Goal: Task Accomplishment & Management: Manage account settings

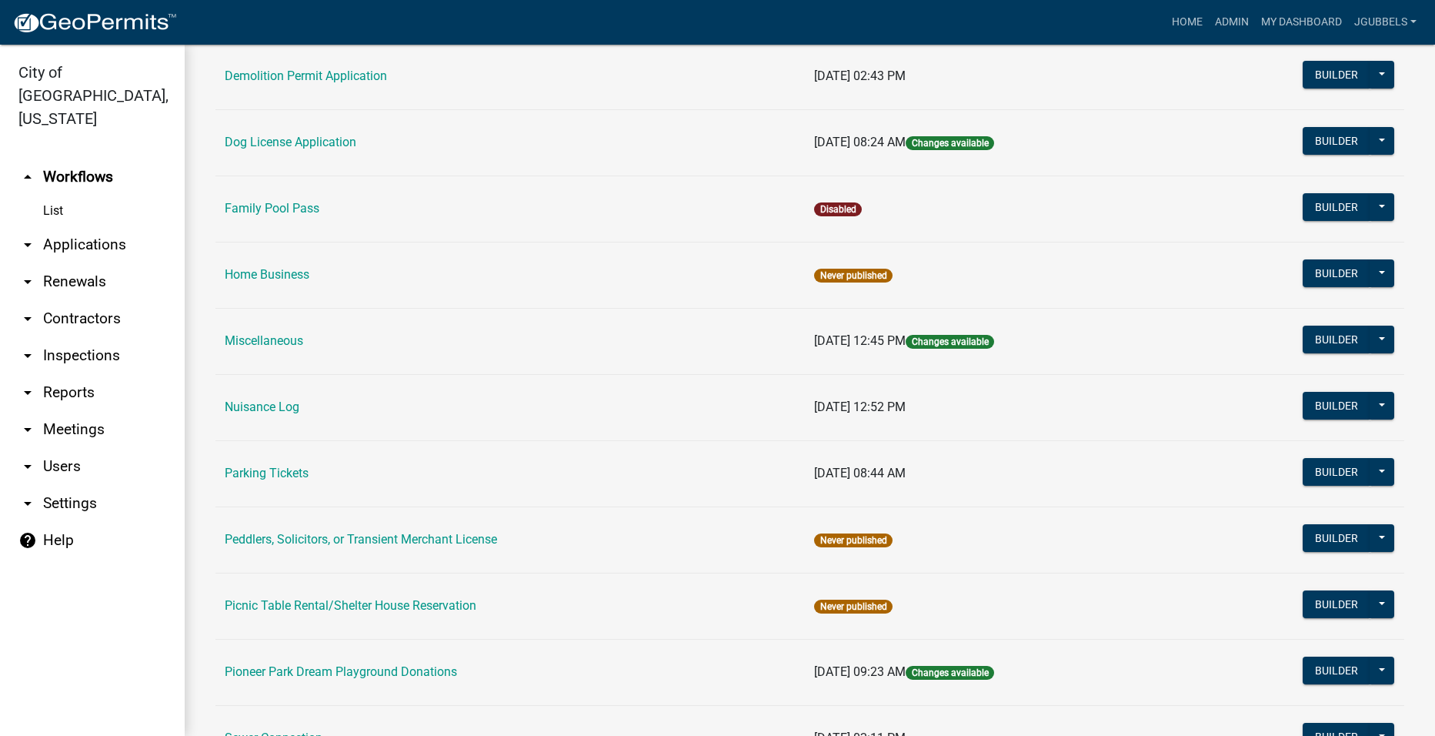
scroll to position [769, 0]
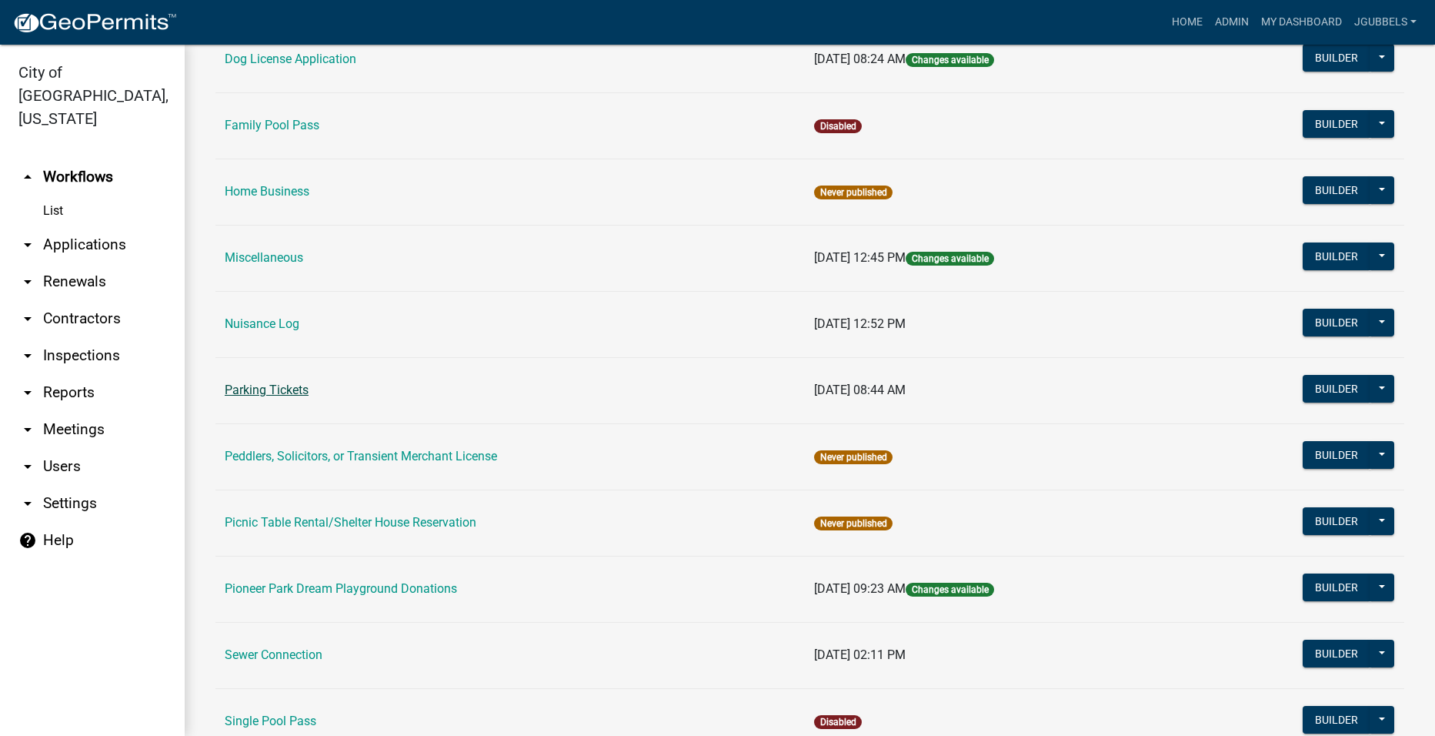
click at [288, 385] on link "Parking Tickets" at bounding box center [267, 389] width 84 height 15
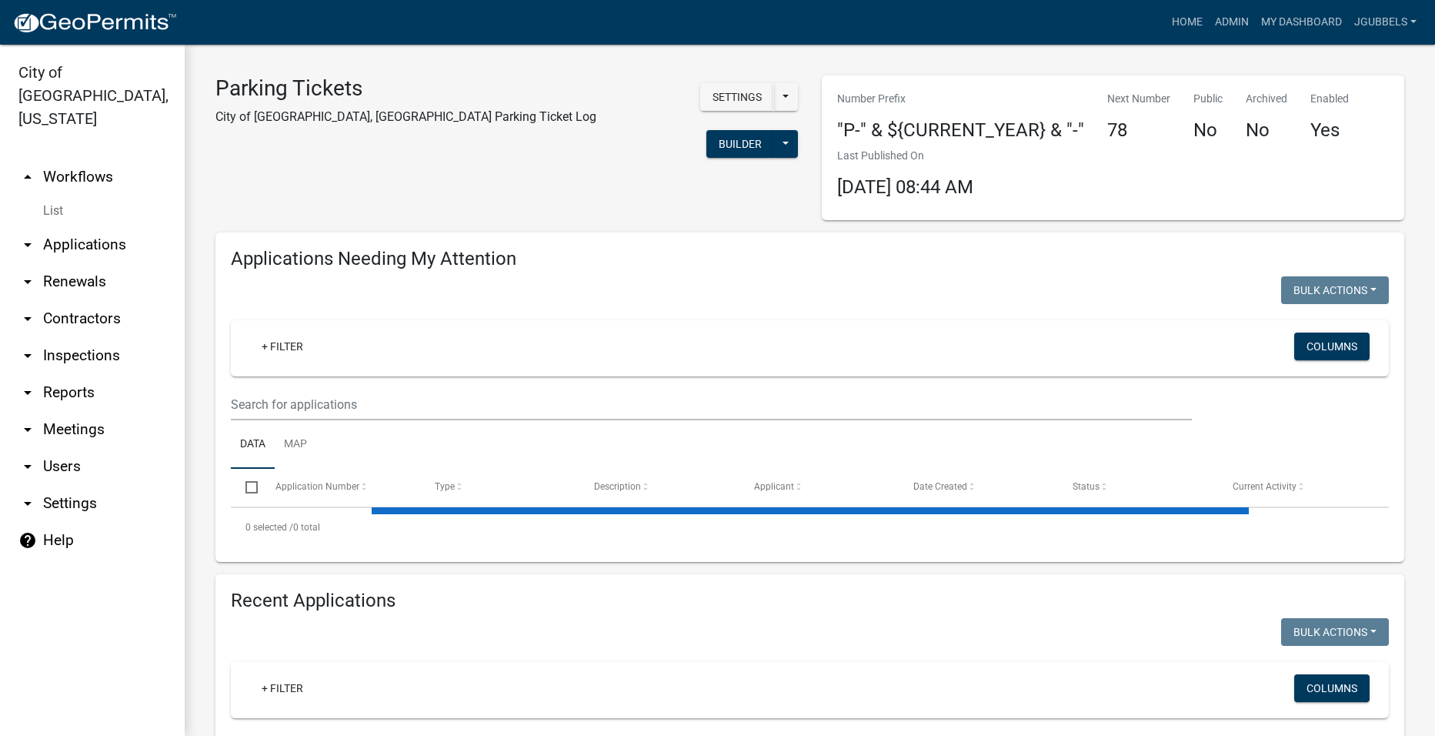
select select "2: 50"
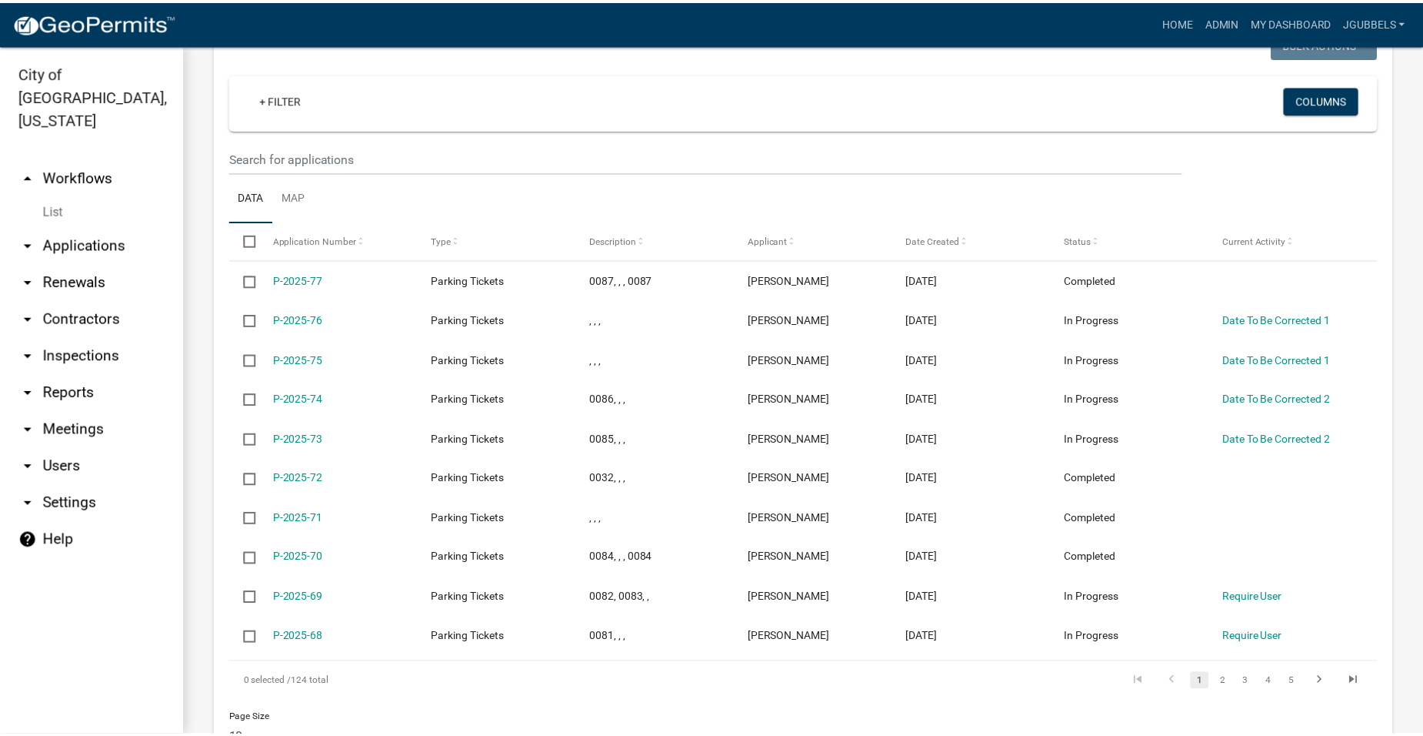
scroll to position [1462, 0]
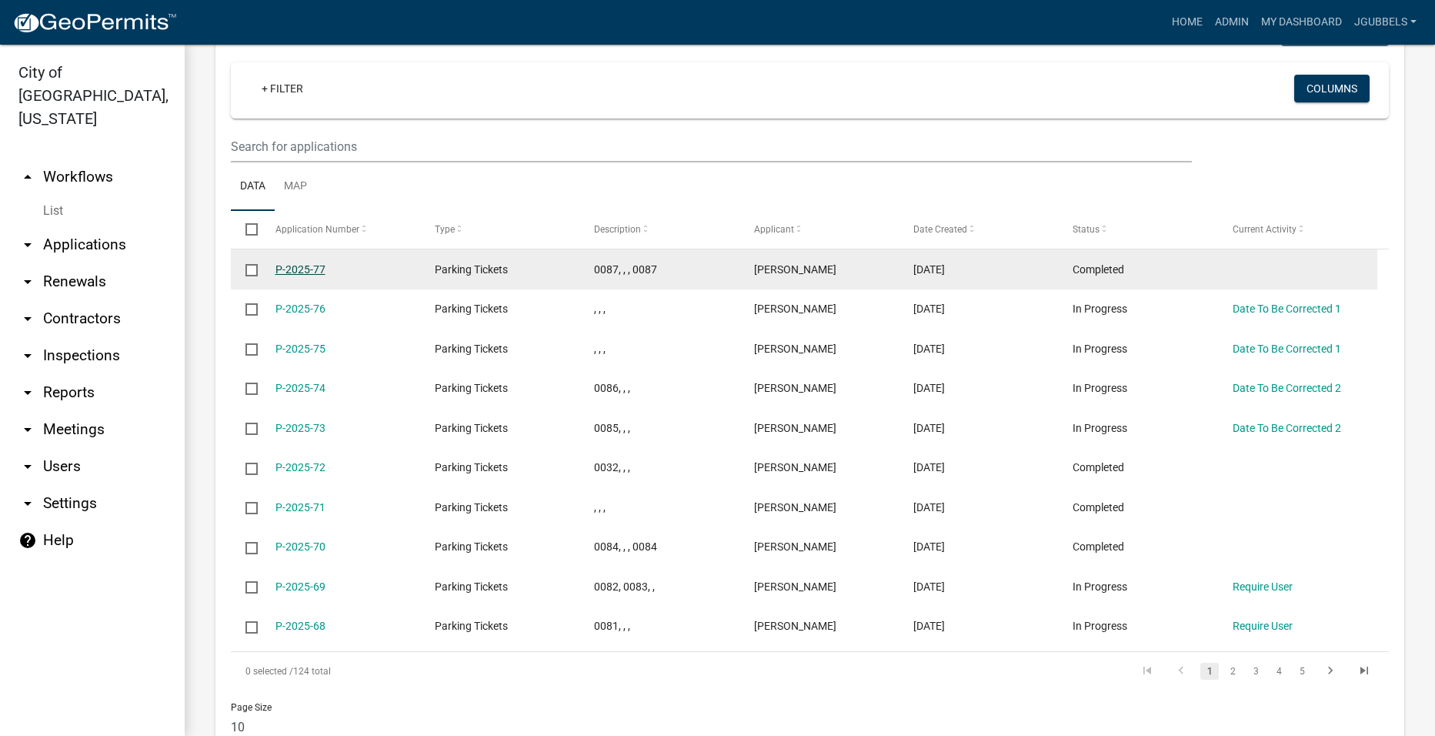
click at [302, 266] on link "P-2025-77" at bounding box center [300, 269] width 50 height 12
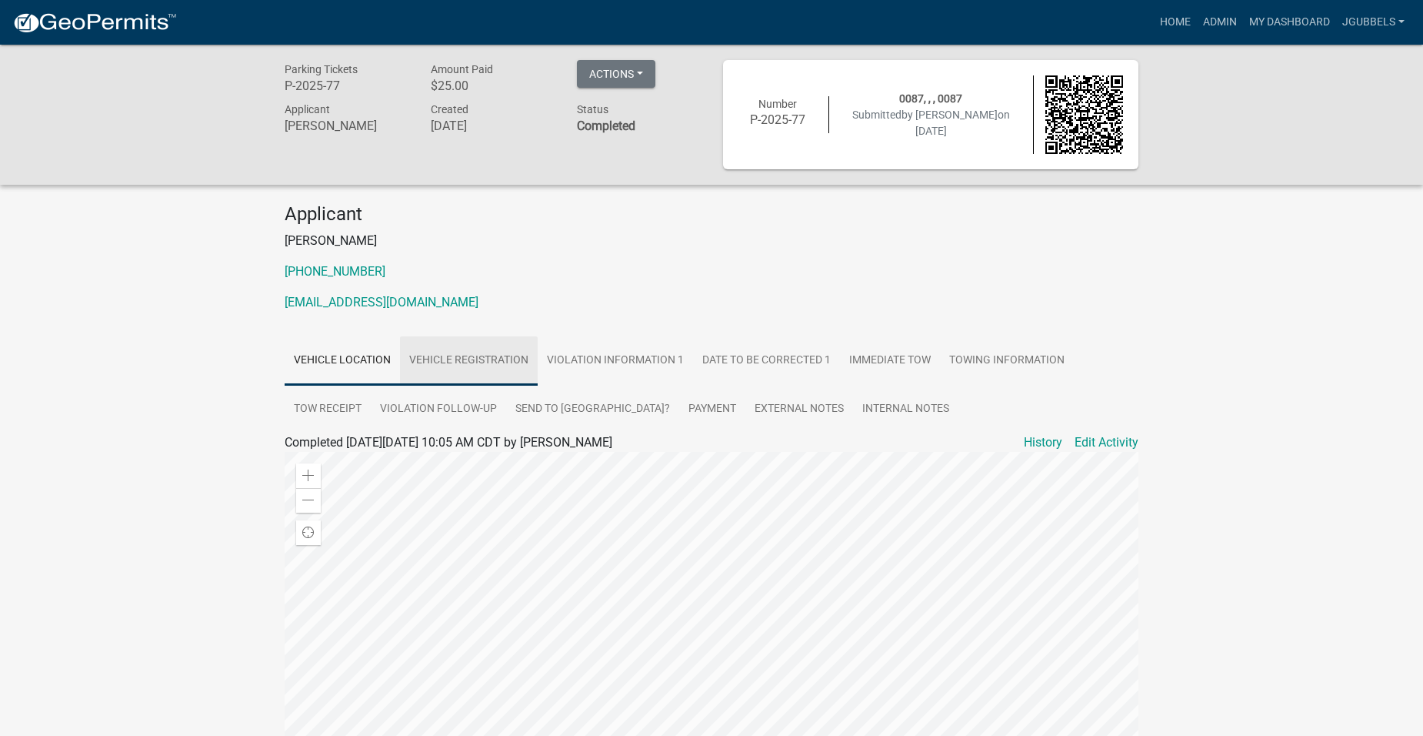
click at [456, 353] on link "Vehicle Registration" at bounding box center [469, 360] width 138 height 49
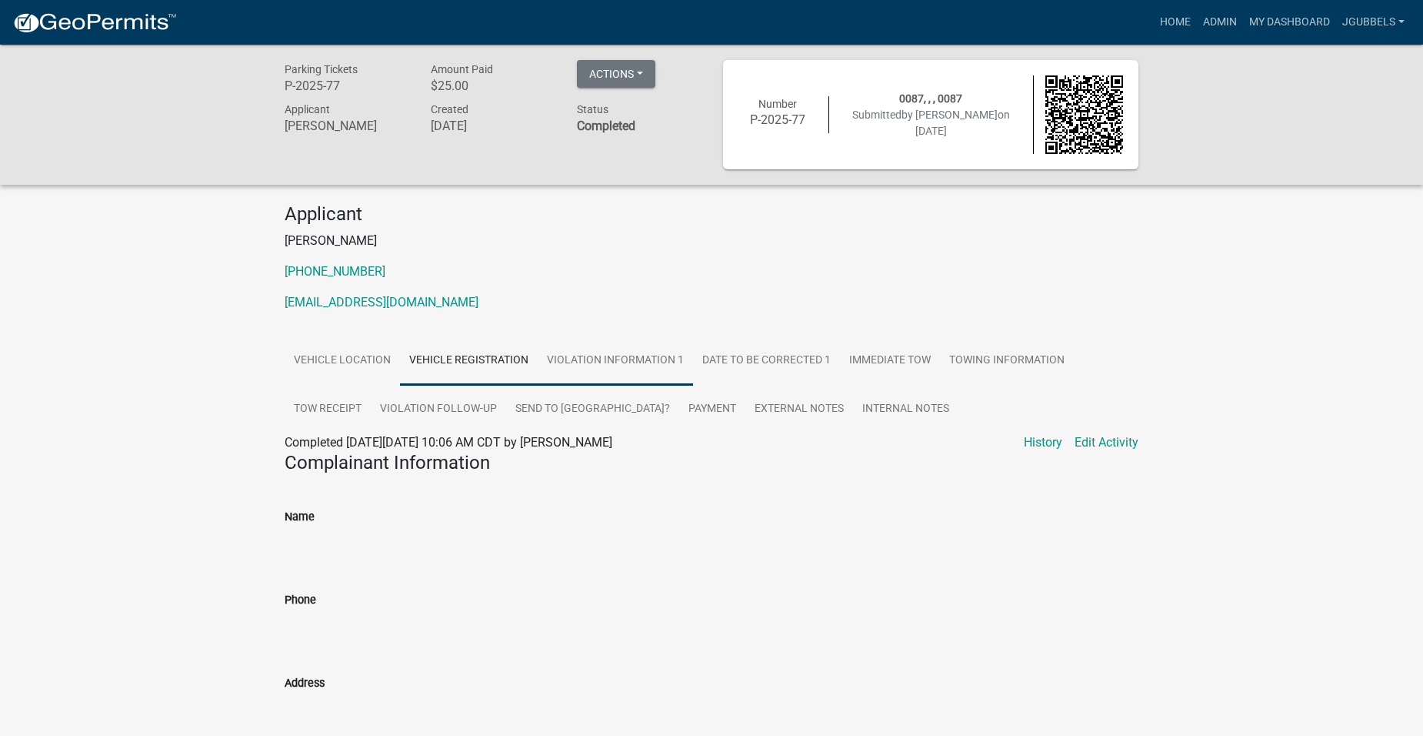
click at [644, 368] on link "Violation Information 1" at bounding box center [615, 360] width 155 height 49
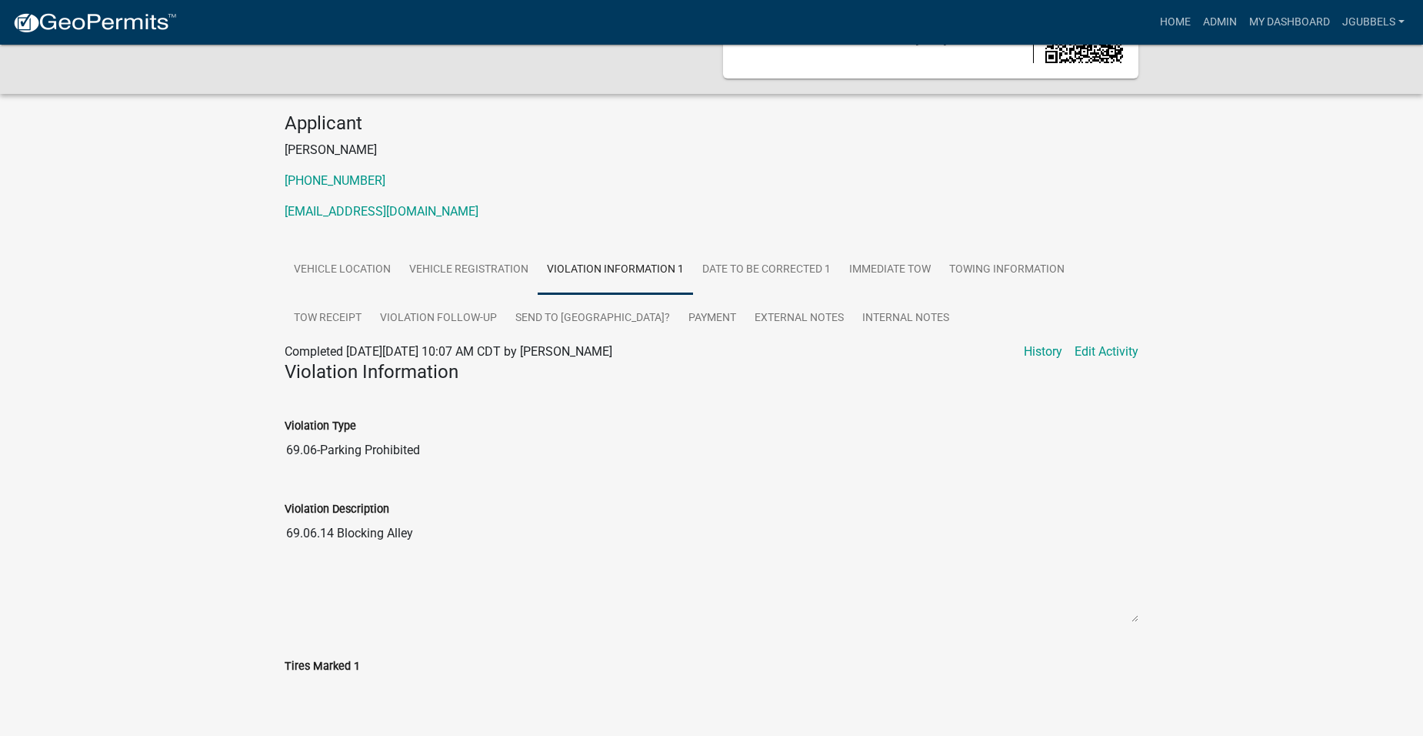
scroll to position [264, 0]
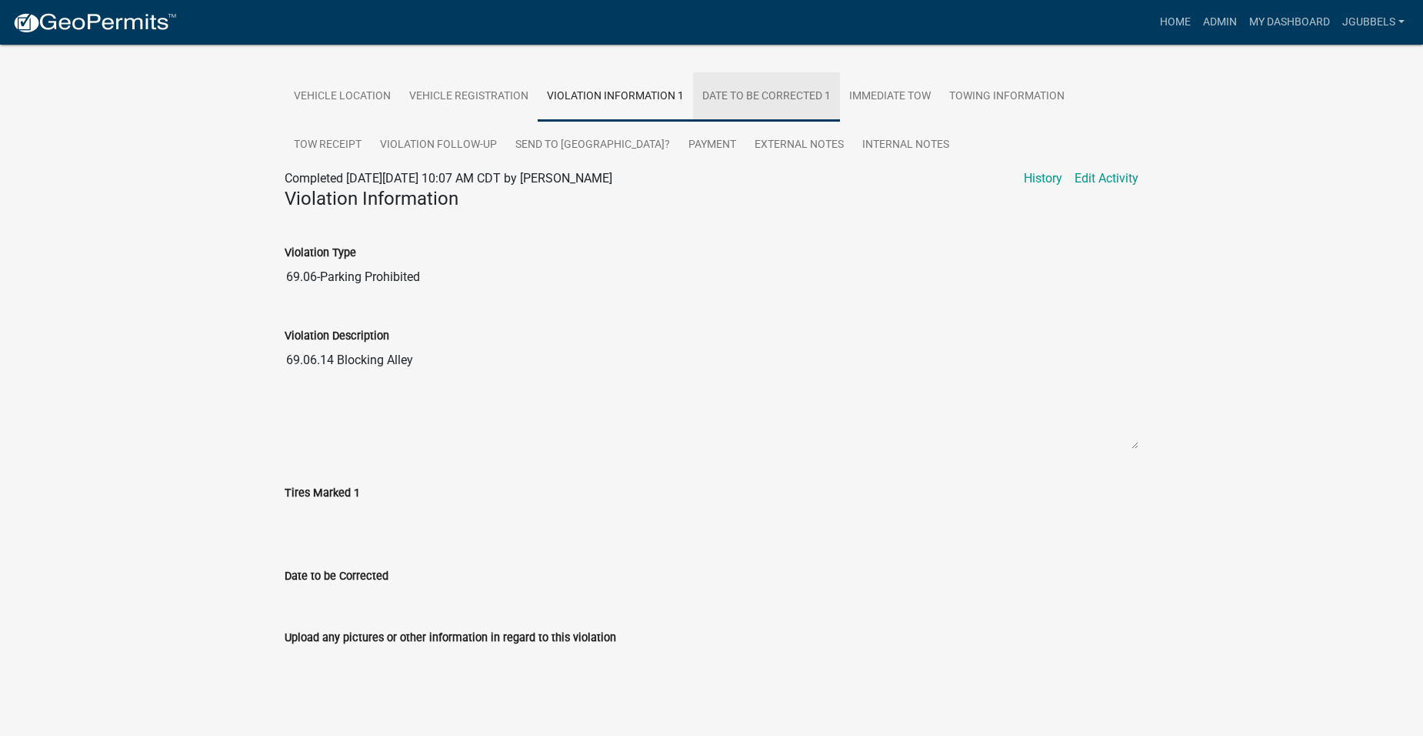
click at [768, 98] on link "Date To Be Corrected 1" at bounding box center [766, 96] width 147 height 49
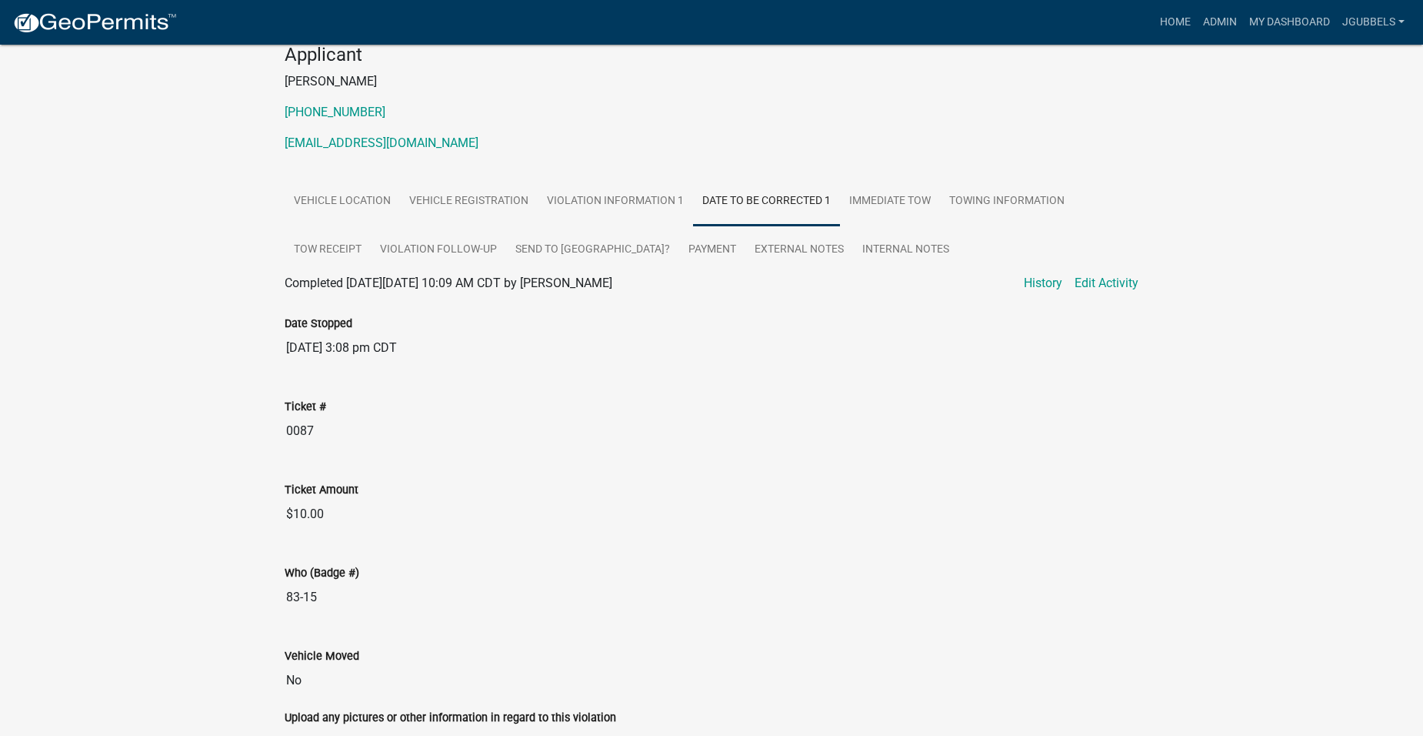
scroll to position [0, 0]
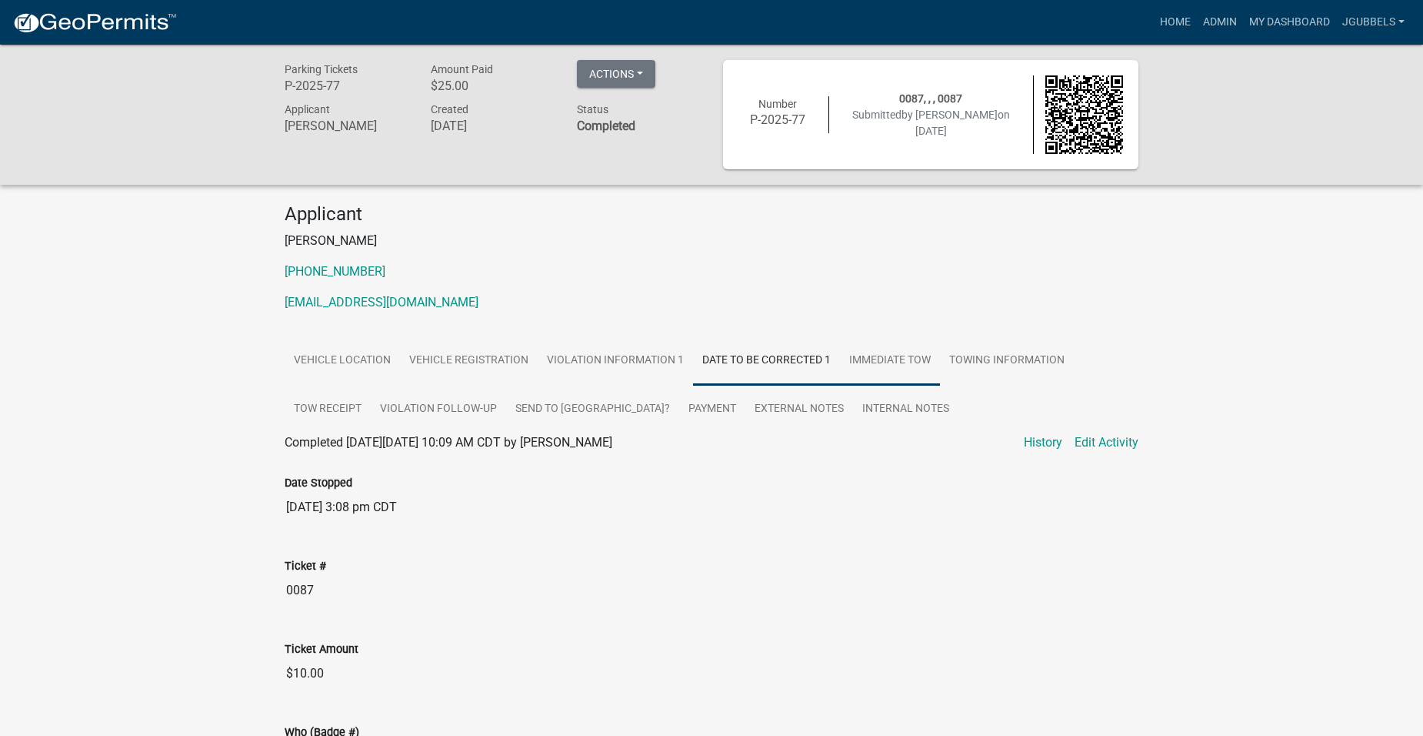
drag, startPoint x: 916, startPoint y: 345, endPoint x: 967, endPoint y: 369, distance: 56.8
click at [916, 345] on link "Immediate Tow" at bounding box center [890, 360] width 100 height 49
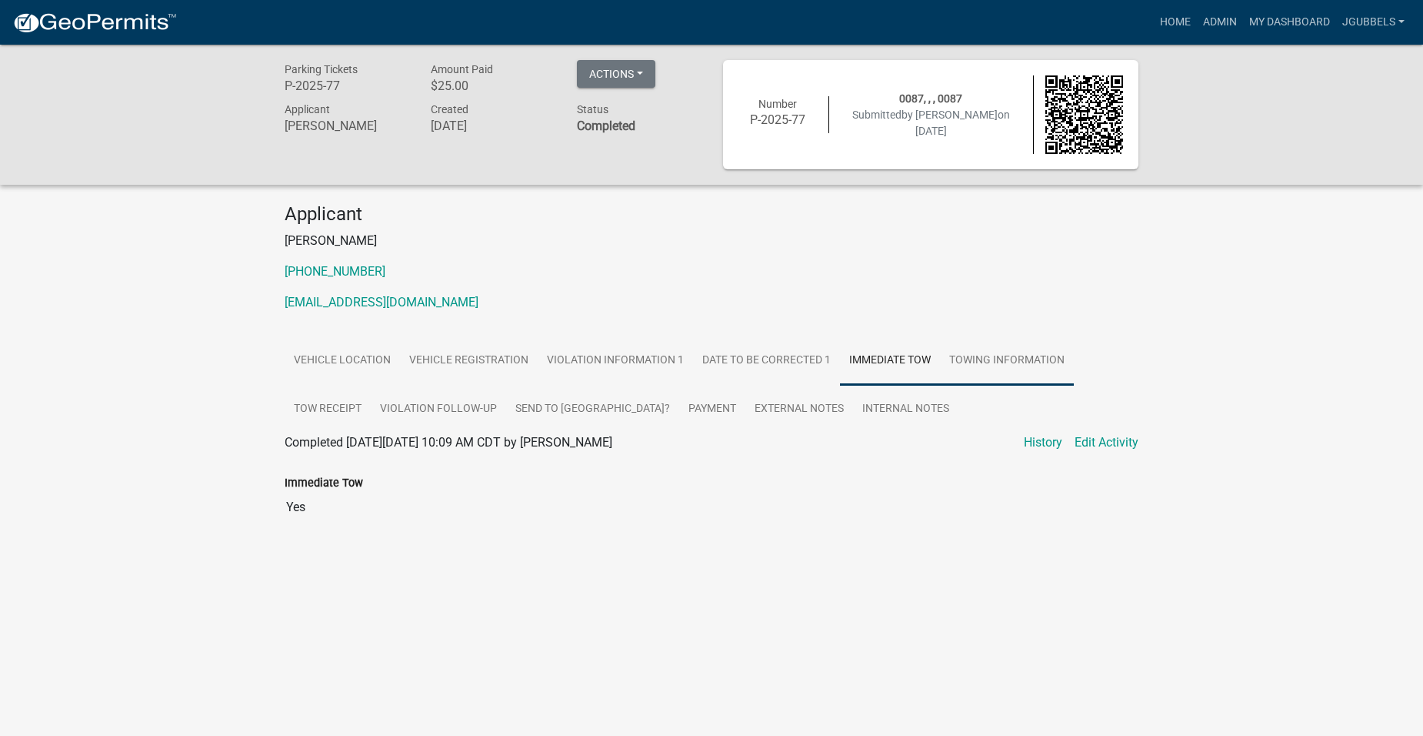
click at [994, 359] on link "Towing Information" at bounding box center [1007, 360] width 134 height 49
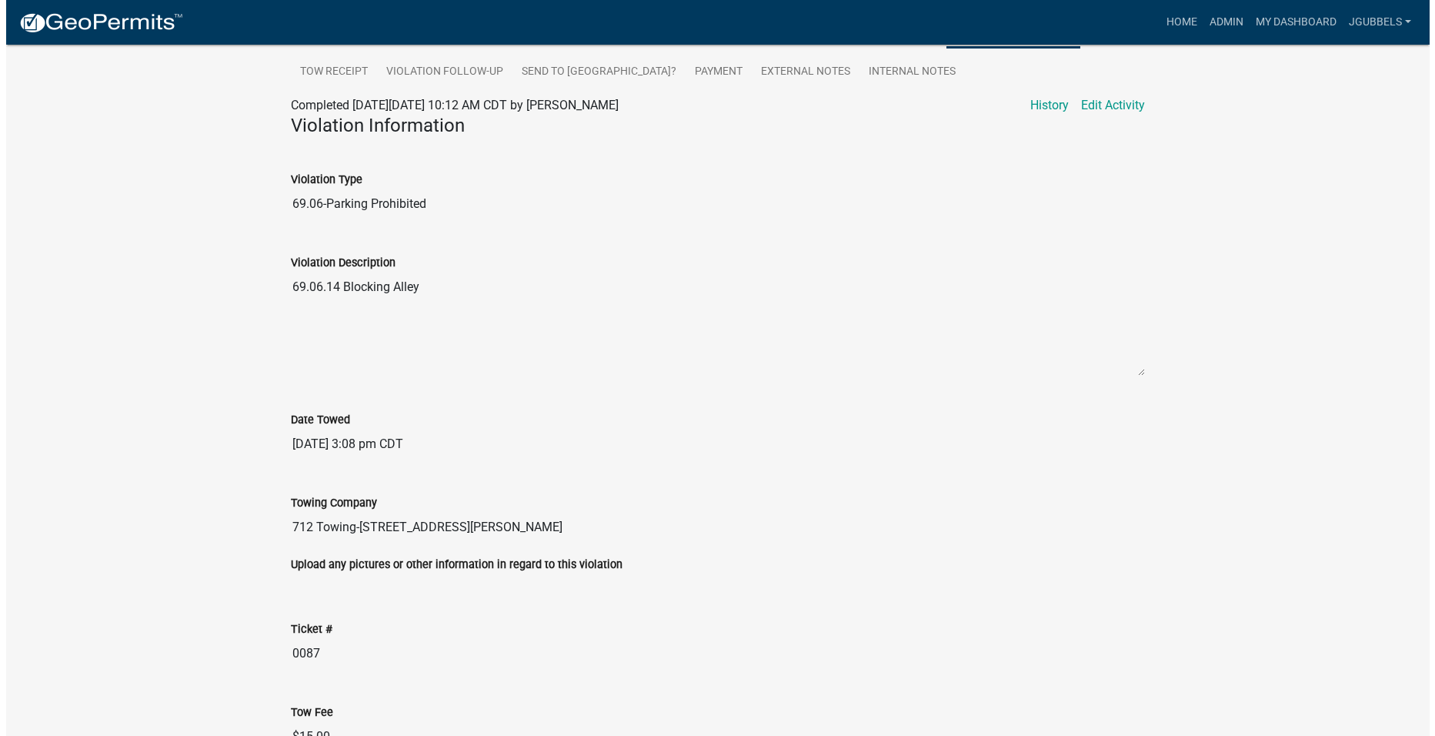
scroll to position [58, 0]
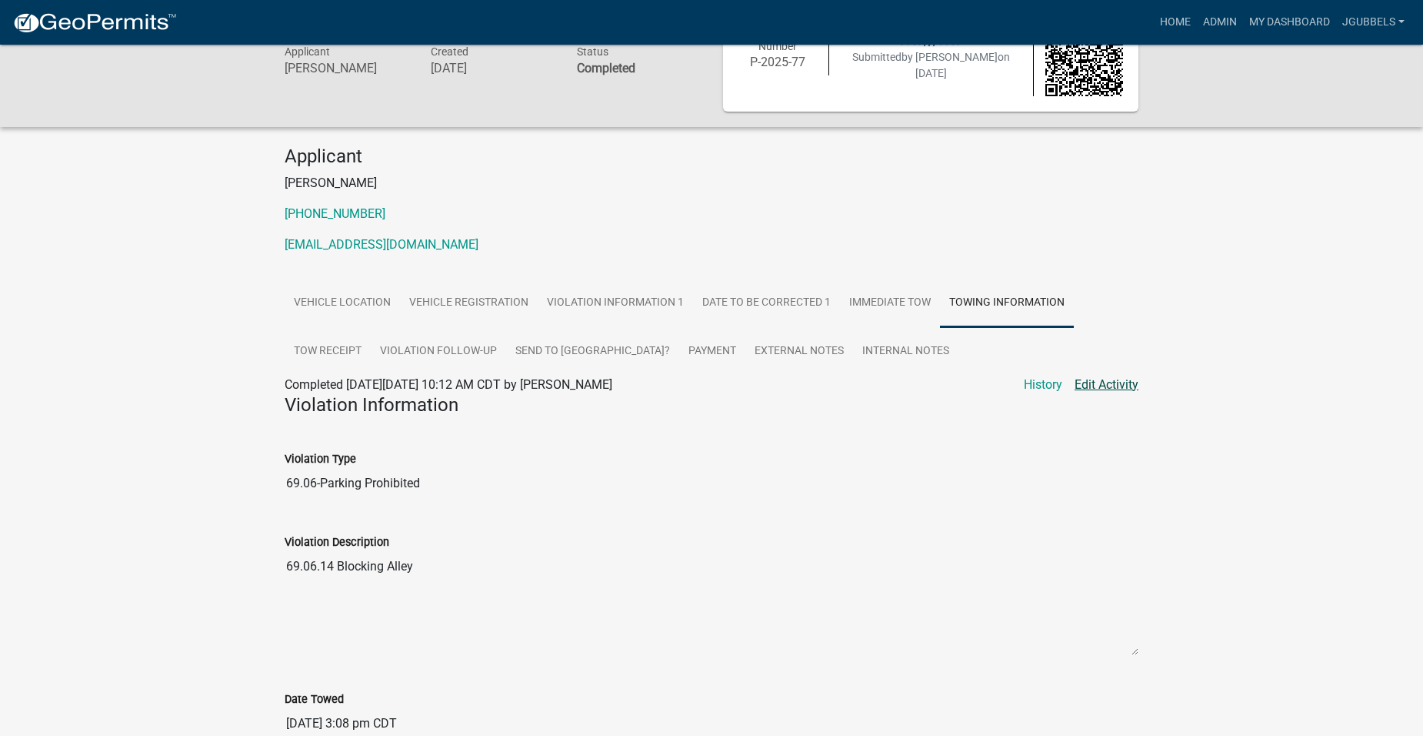
click at [1102, 384] on link "Edit Activity" at bounding box center [1107, 384] width 64 height 18
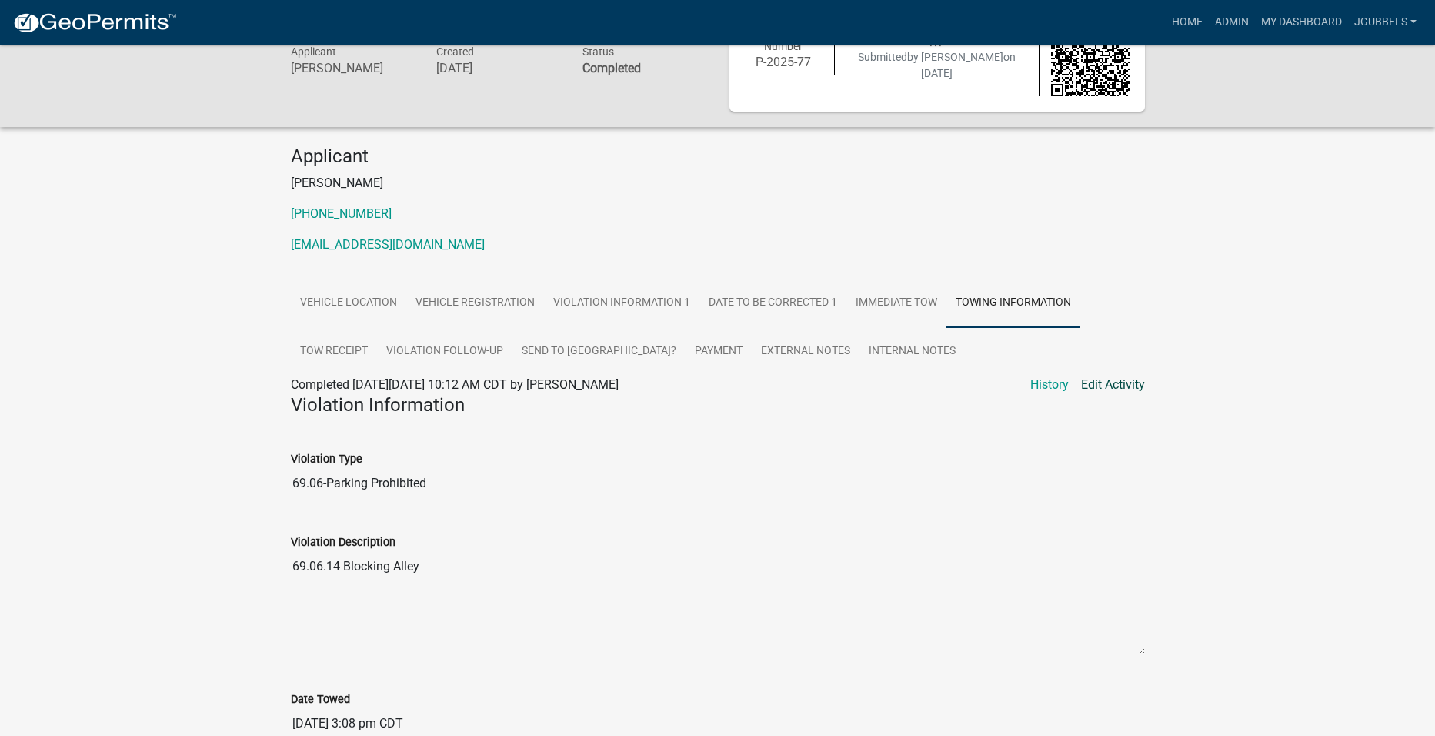
select select "e41f3fef-b0f6-47c7-8089-6155c7ea99cf"
select select "5b36d298-a8fa-4b69-9204-72b8df53ceaa"
select select "48a692b8-104f-4075-9072-841642fea642"
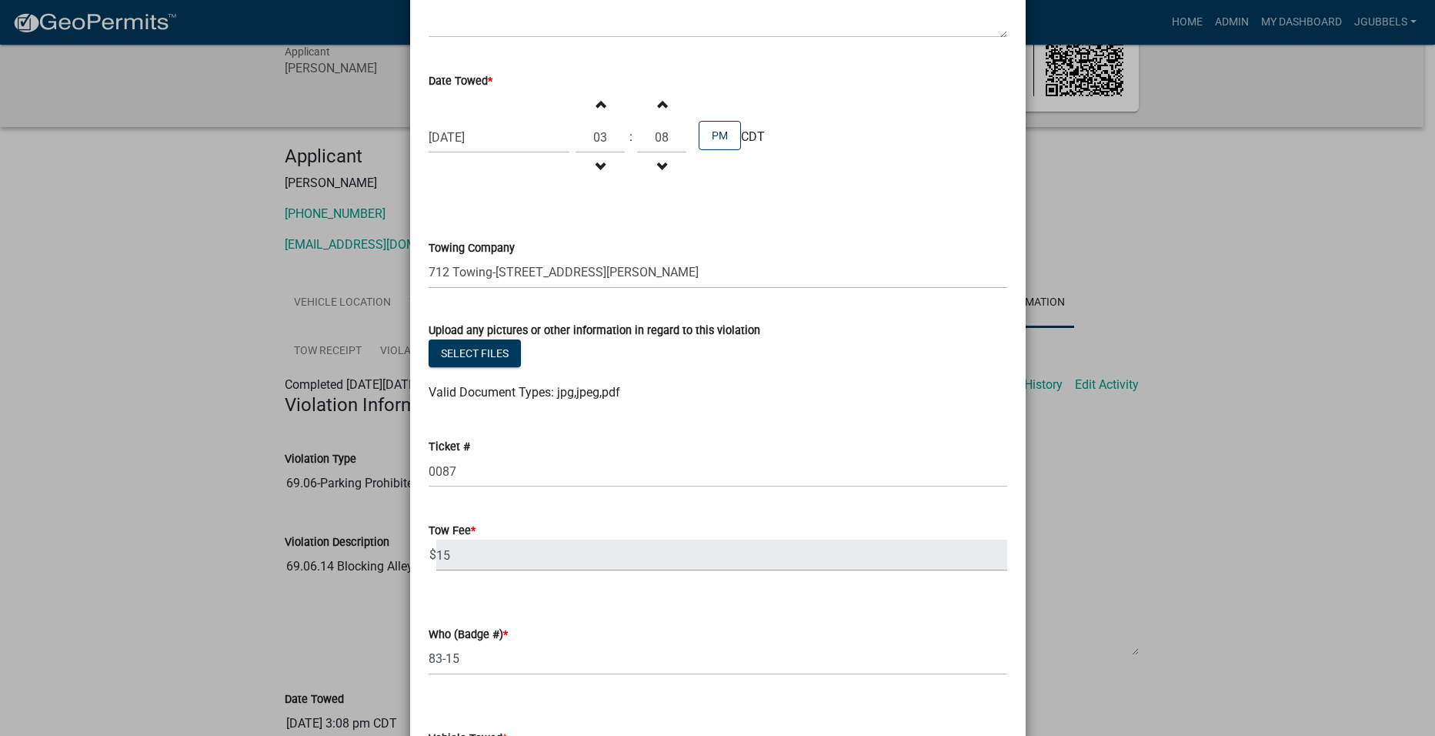
scroll to position [693, 0]
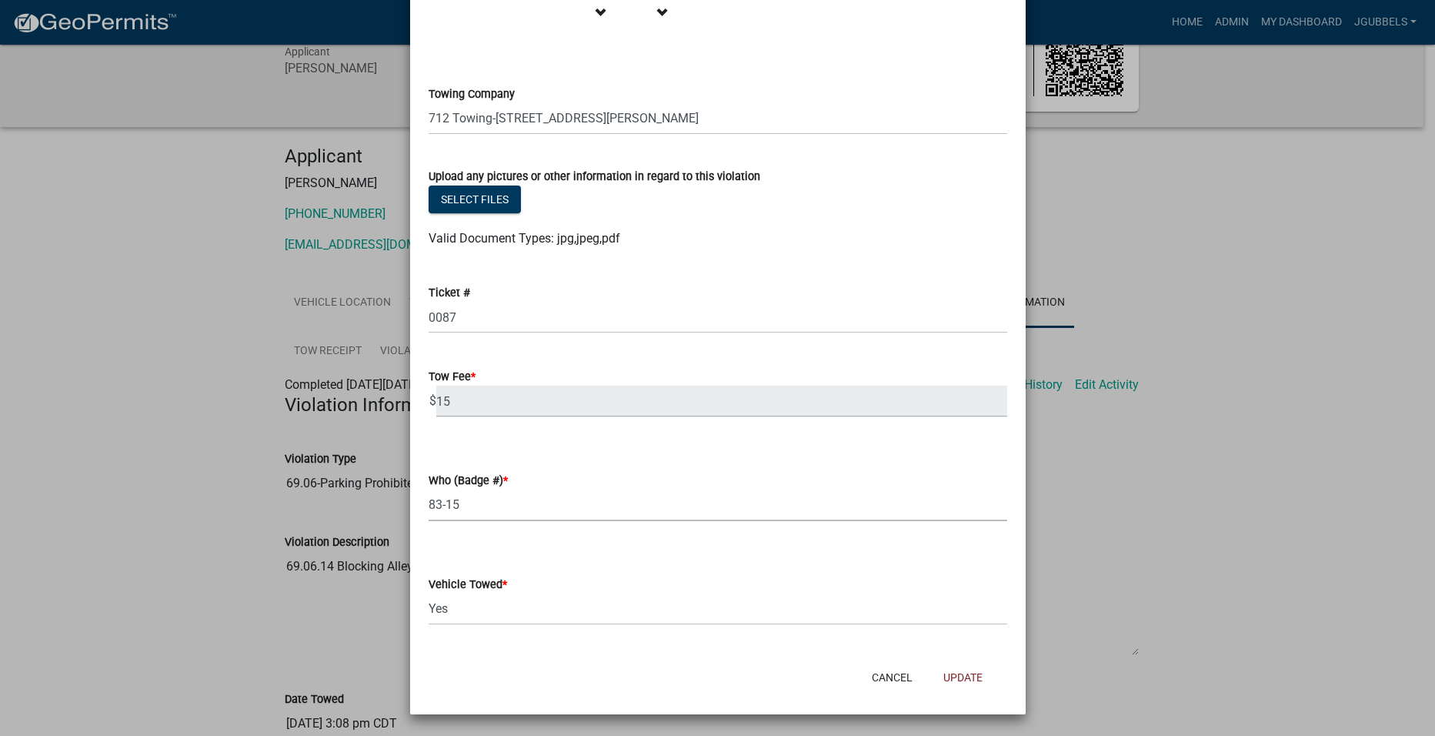
click at [530, 500] on select "Select Item... [PHONE_NUMBER] 83-15" at bounding box center [718, 505] width 579 height 32
click at [429, 489] on select "Select Item... [PHONE_NUMBER] 83-15" at bounding box center [718, 505] width 579 height 32
select select "4d712faf-da68-4fce-8593-8358734038f3"
click at [966, 676] on button "Update" at bounding box center [963, 677] width 64 height 28
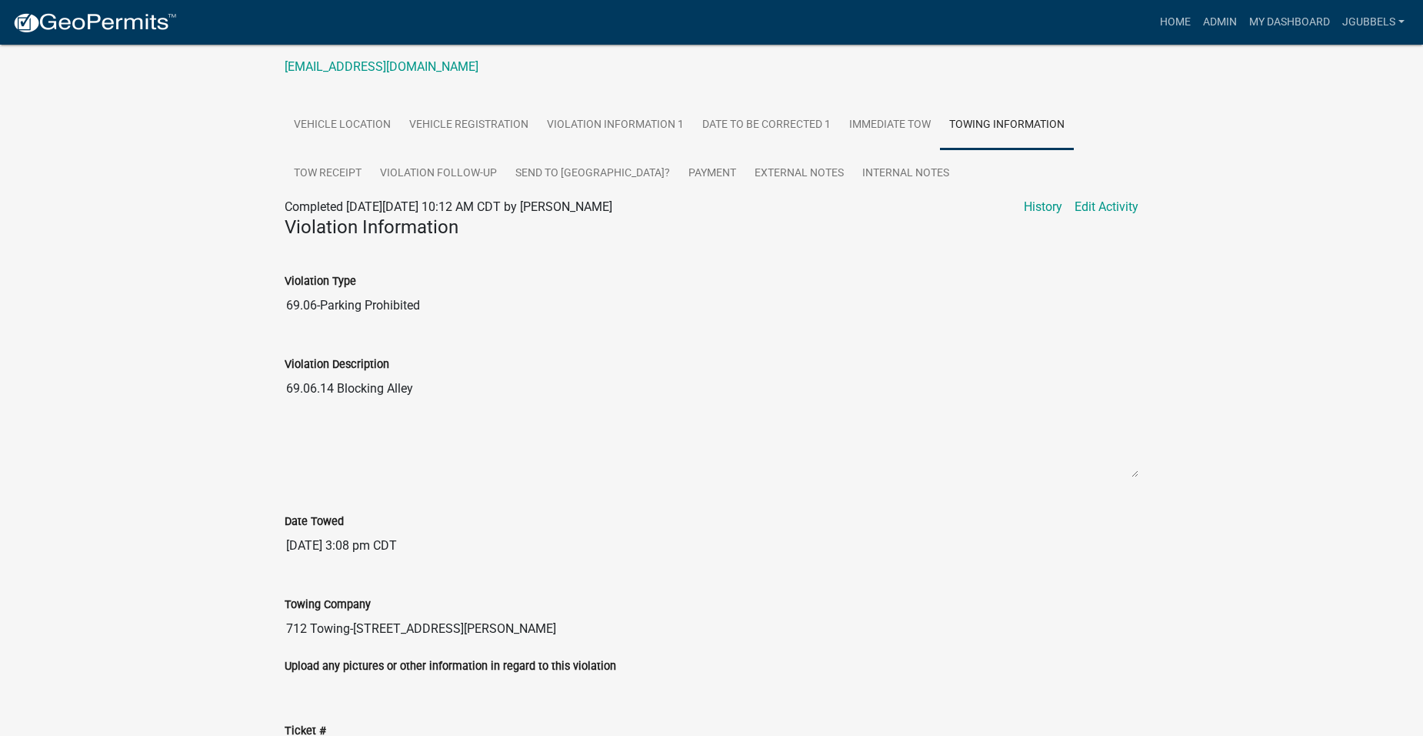
scroll to position [0, 0]
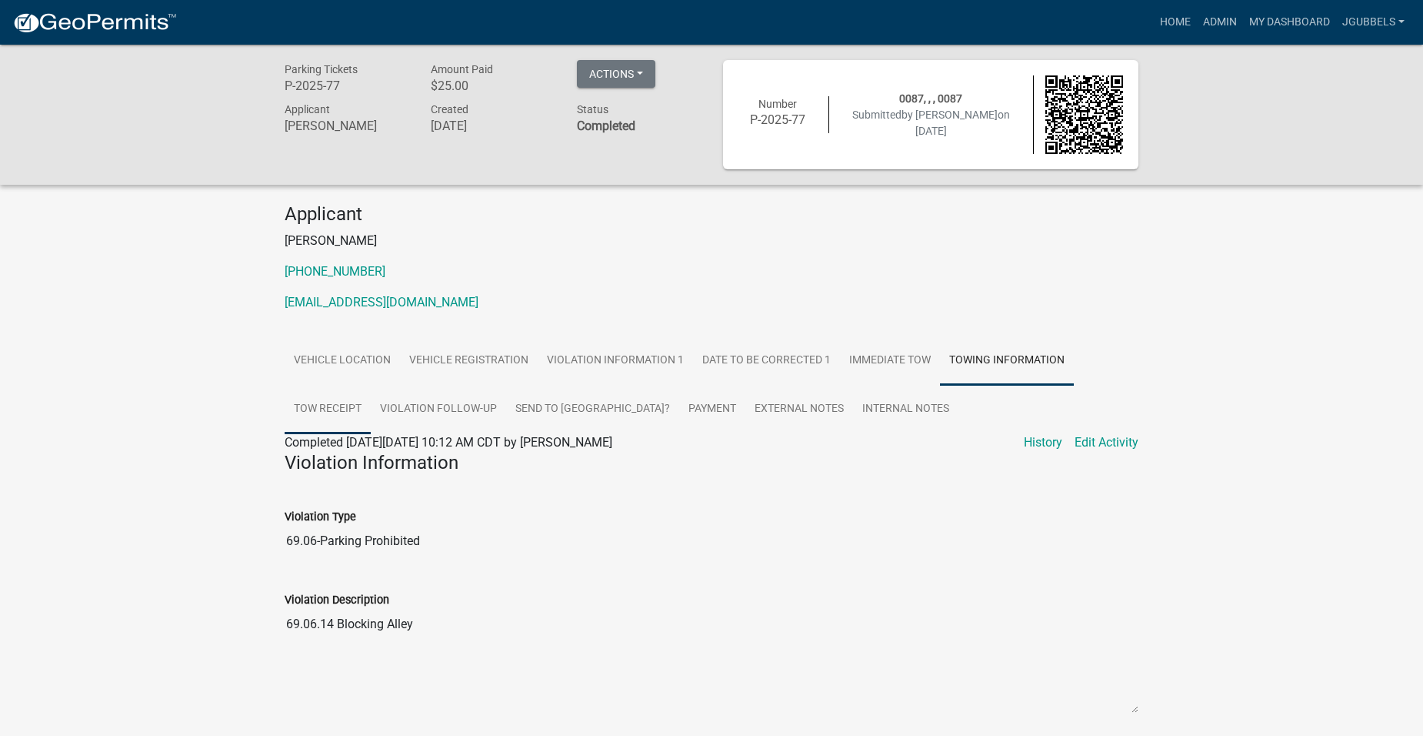
click at [365, 402] on link "Tow Receipt" at bounding box center [328, 409] width 86 height 49
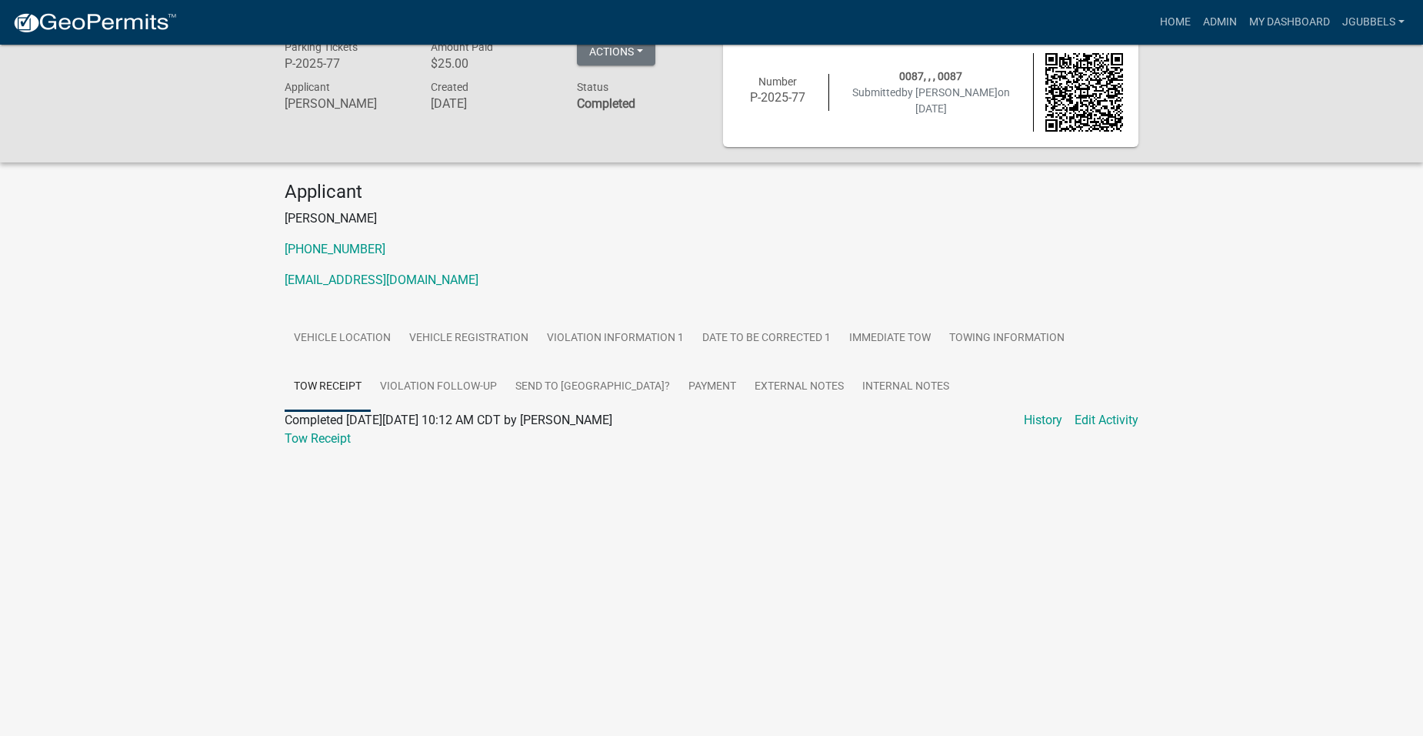
scroll to position [45, 0]
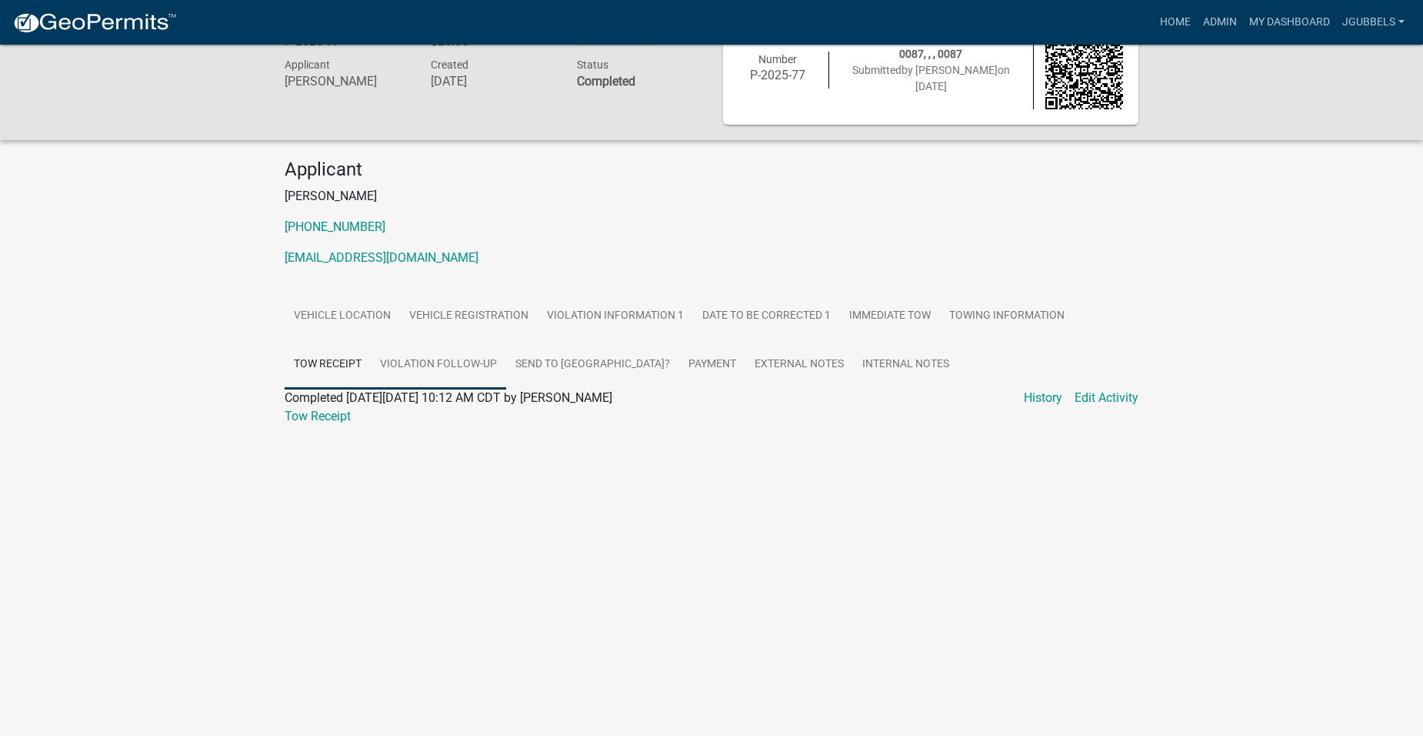
click at [472, 354] on link "Violation Follow-up" at bounding box center [438, 364] width 135 height 49
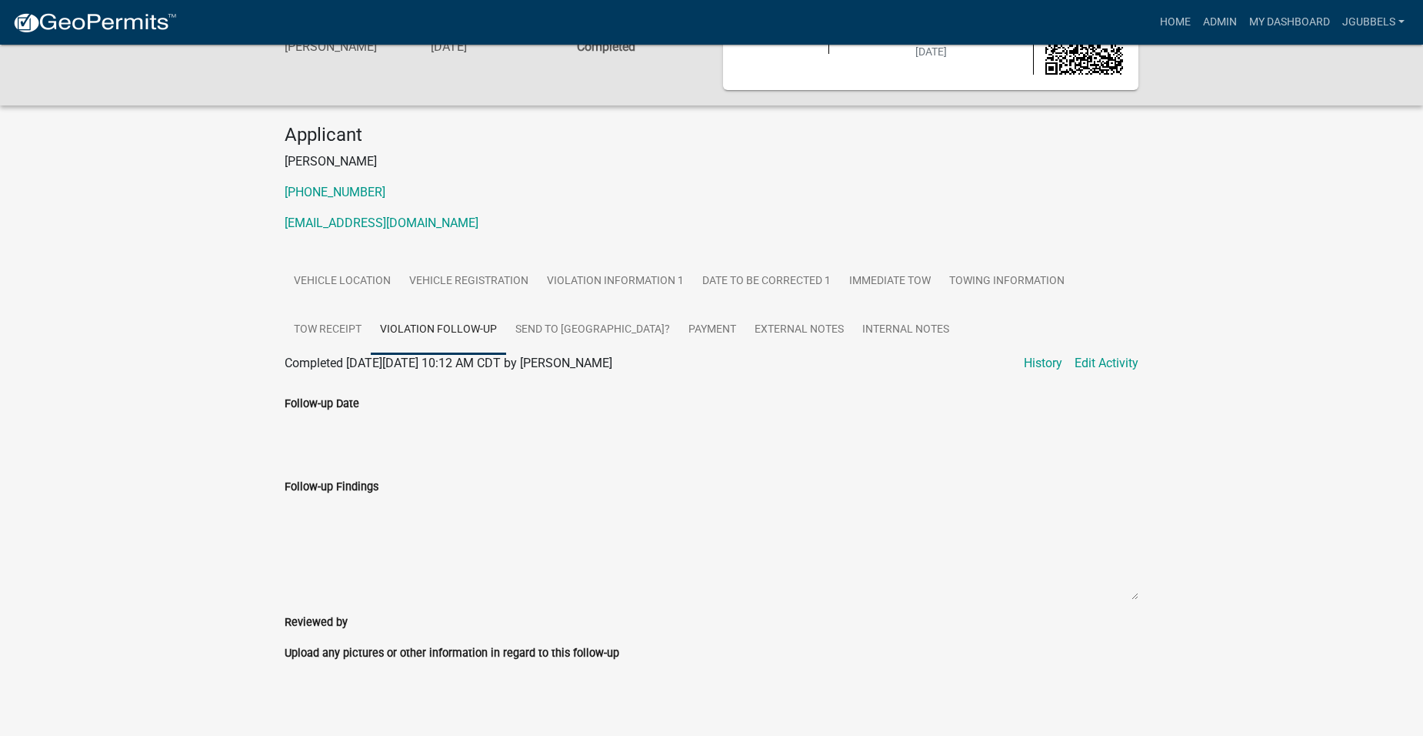
scroll to position [95, 0]
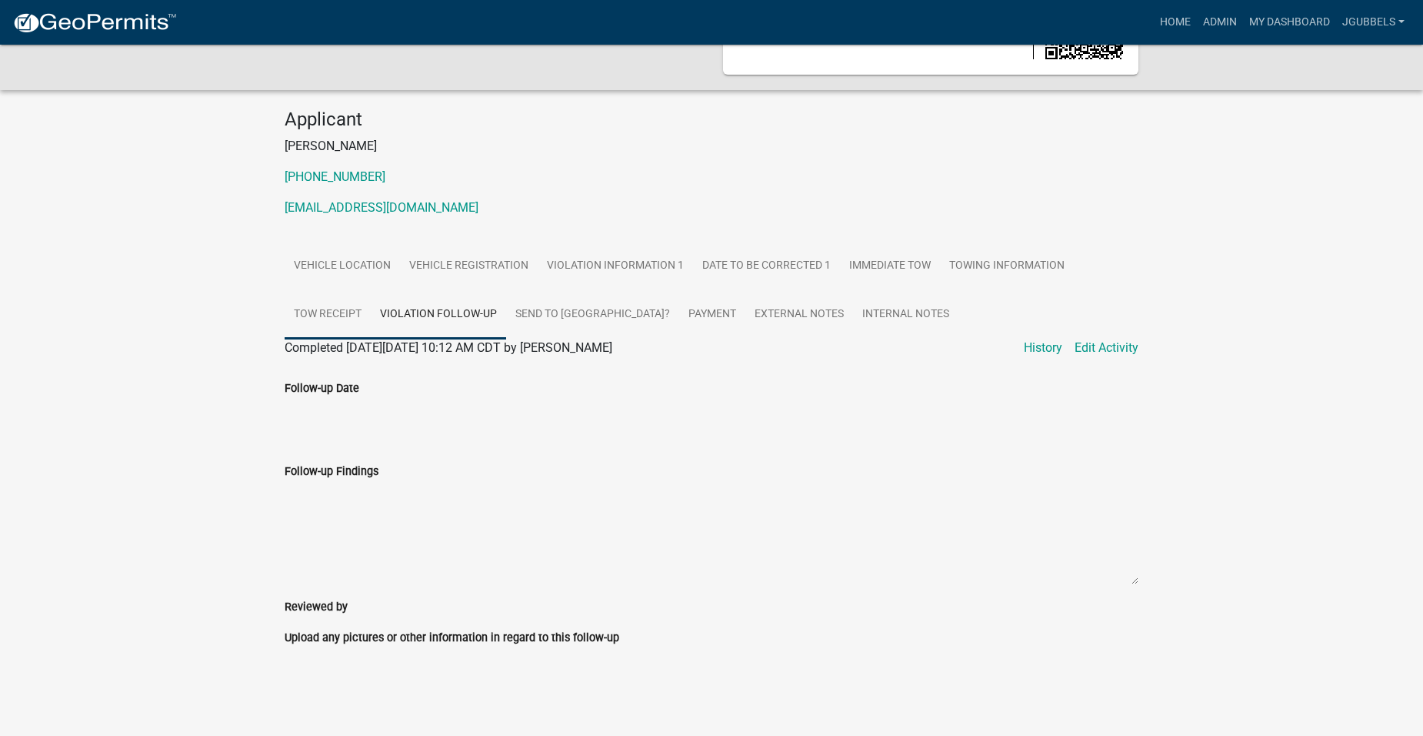
click at [340, 308] on link "Tow Receipt" at bounding box center [328, 314] width 86 height 49
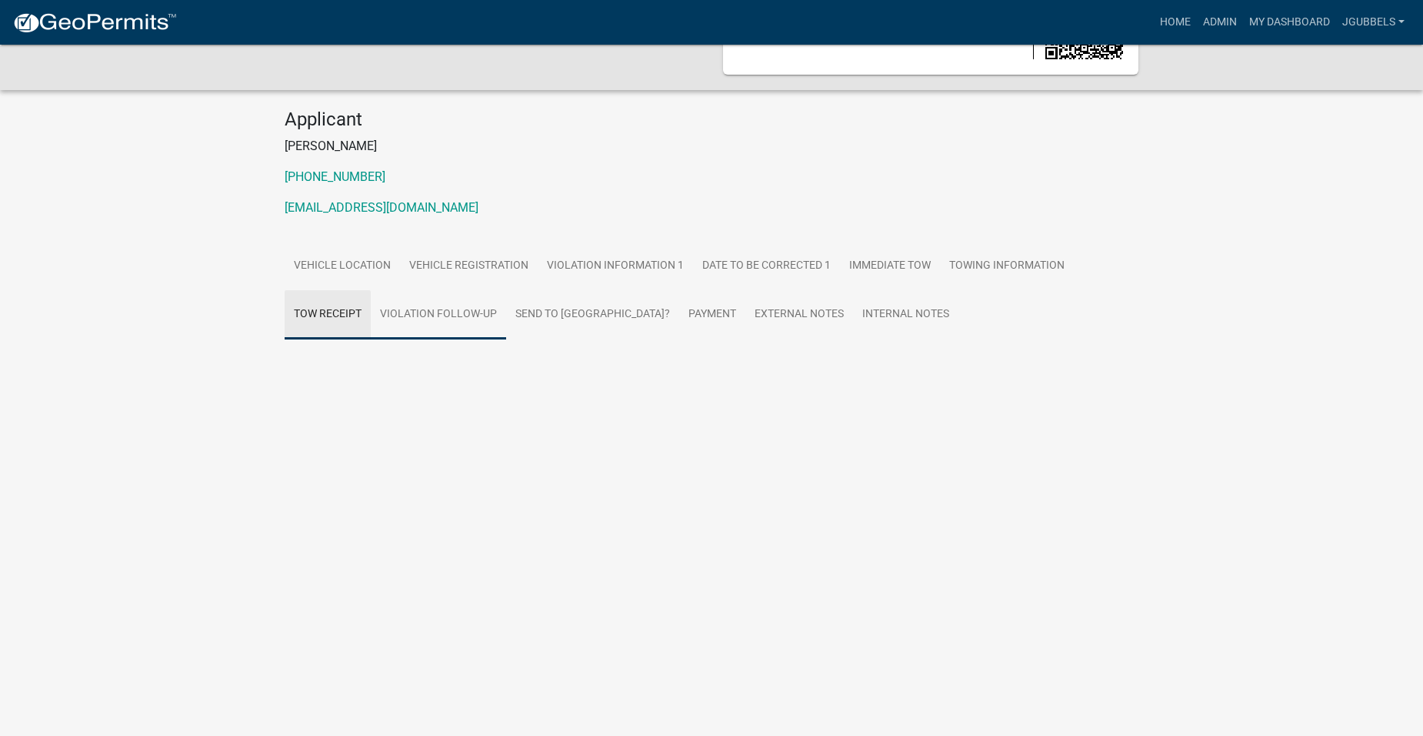
scroll to position [45, 0]
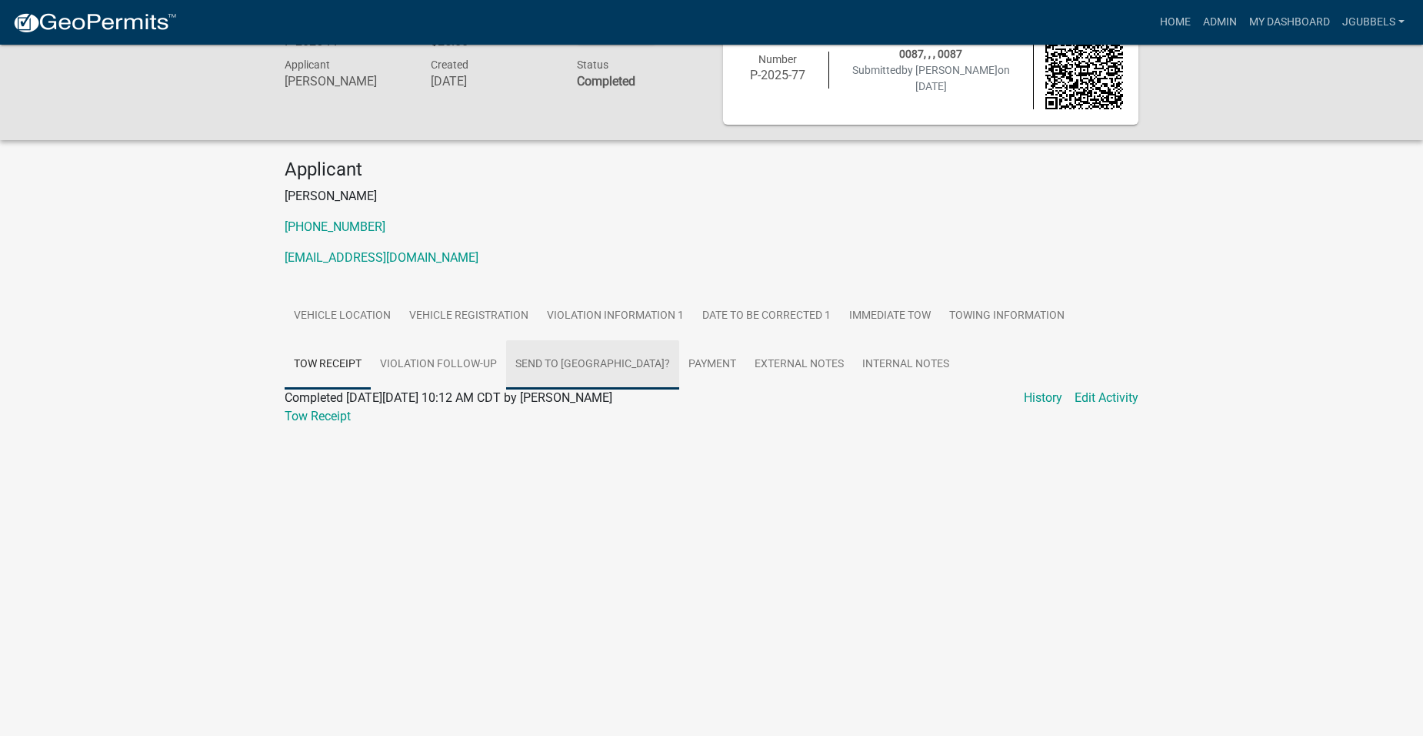
click at [551, 382] on link "Send to [GEOGRAPHIC_DATA]?" at bounding box center [592, 364] width 173 height 49
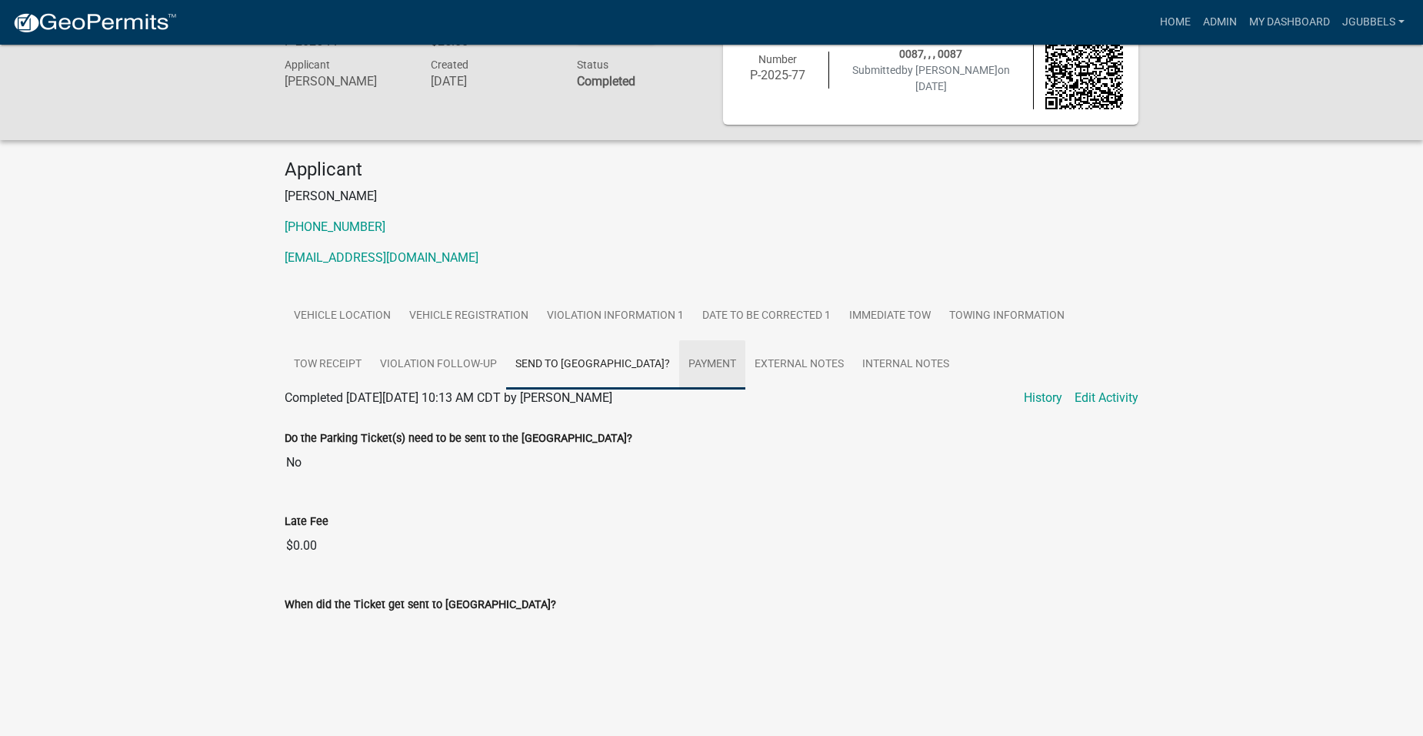
click at [702, 364] on link "Payment" at bounding box center [712, 364] width 66 height 49
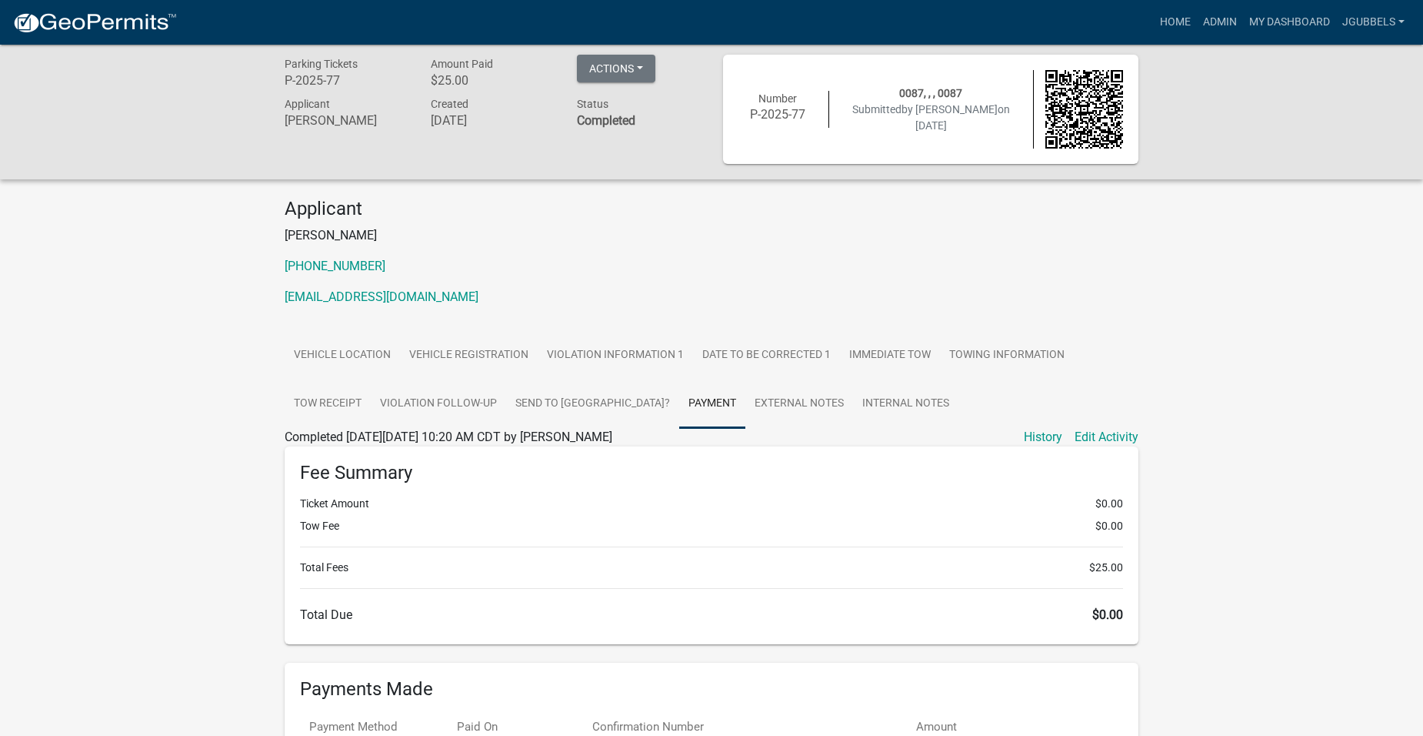
scroll to position [0, 0]
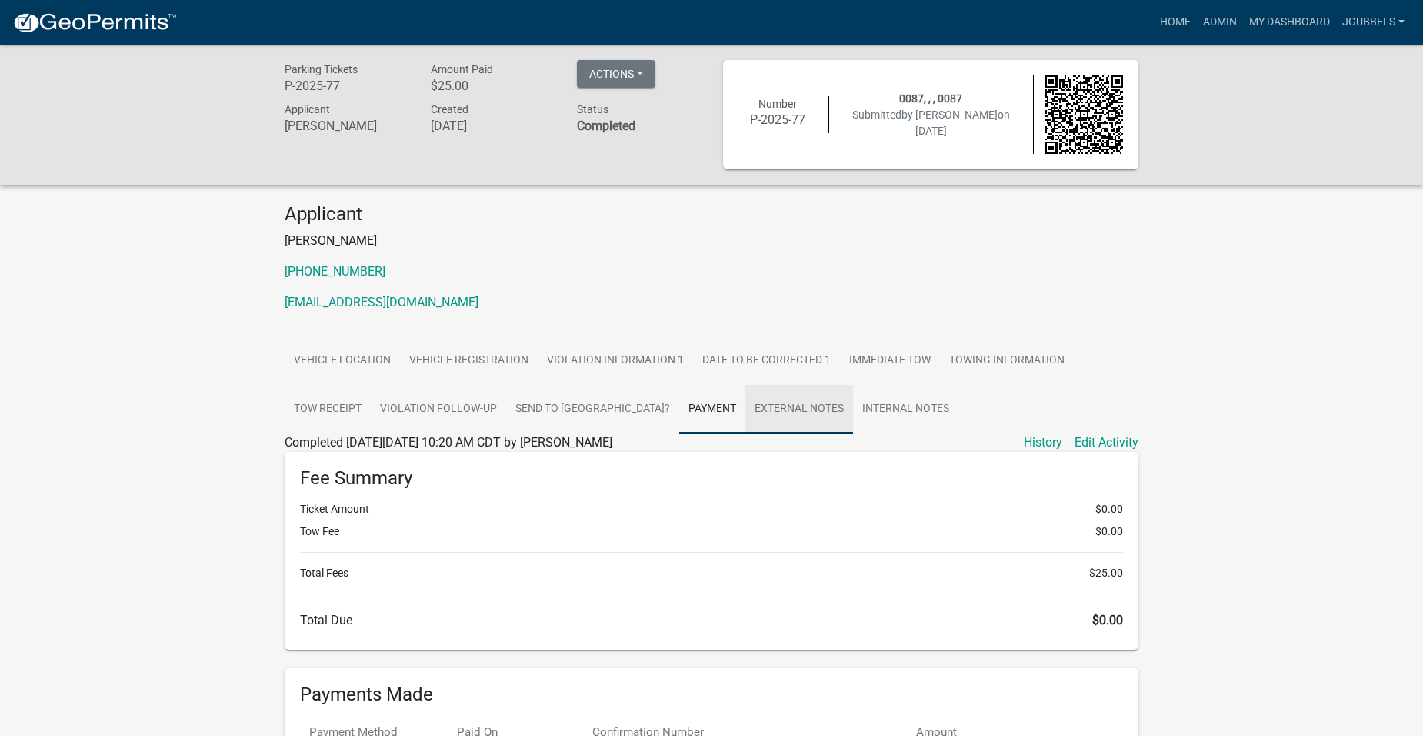
click at [784, 403] on link "External Notes" at bounding box center [800, 409] width 108 height 49
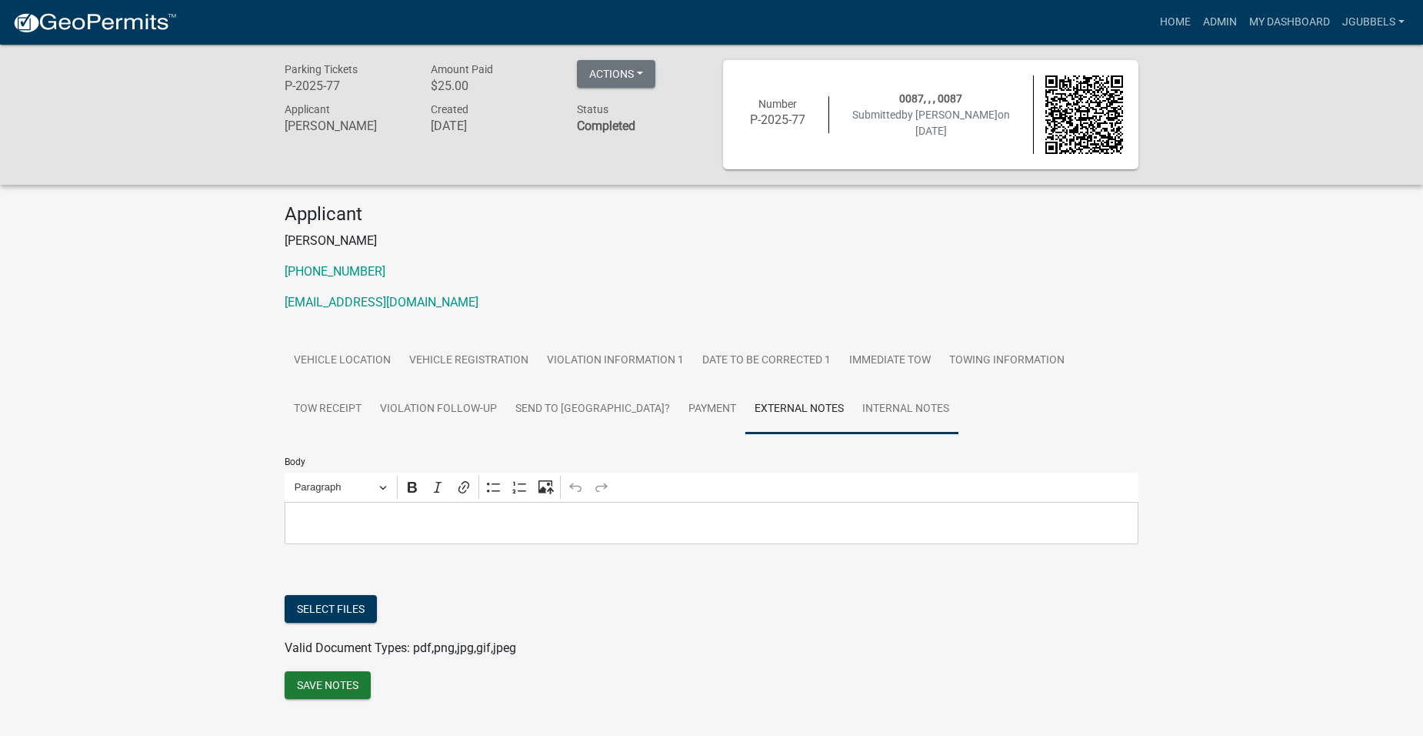
click at [910, 429] on link "Internal Notes" at bounding box center [905, 409] width 105 height 49
click at [356, 415] on link "Tow Receipt" at bounding box center [328, 409] width 86 height 49
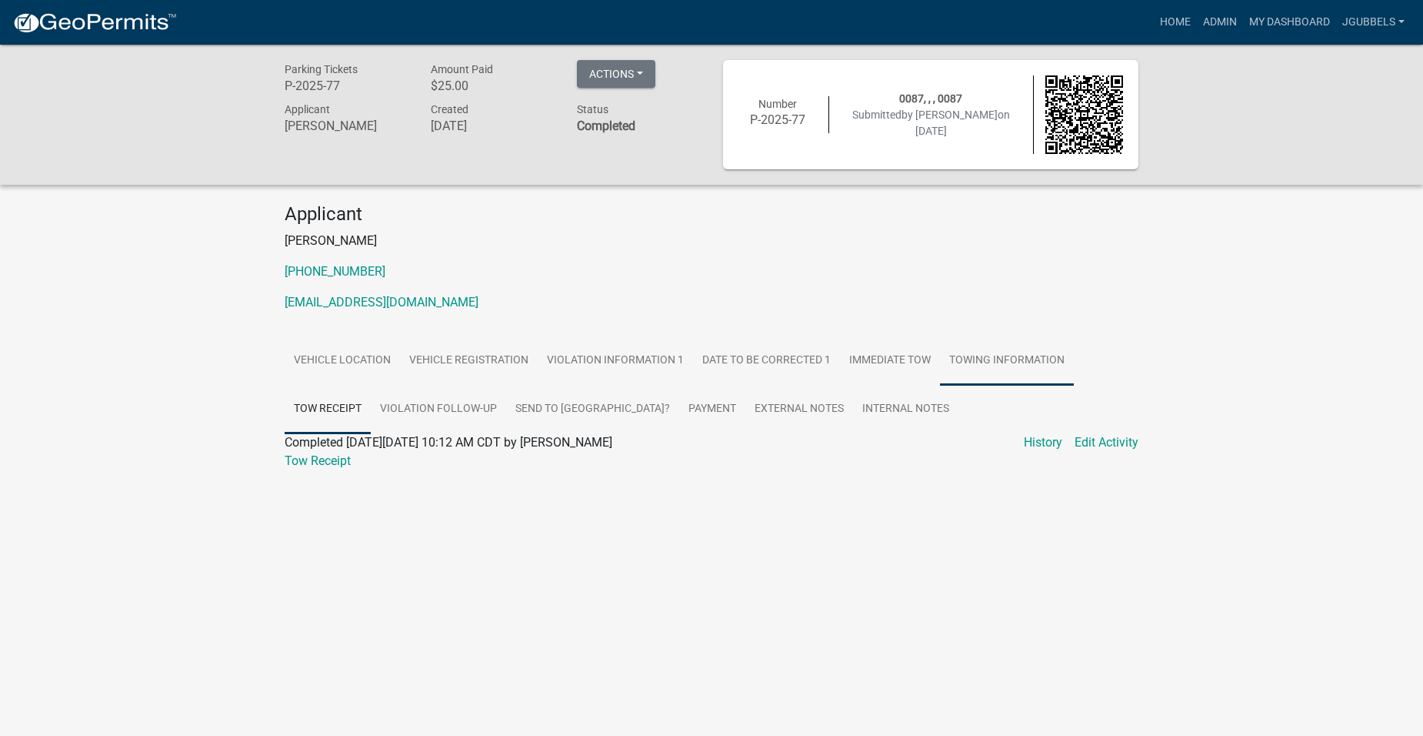
click at [993, 352] on link "Towing Information" at bounding box center [1007, 360] width 134 height 49
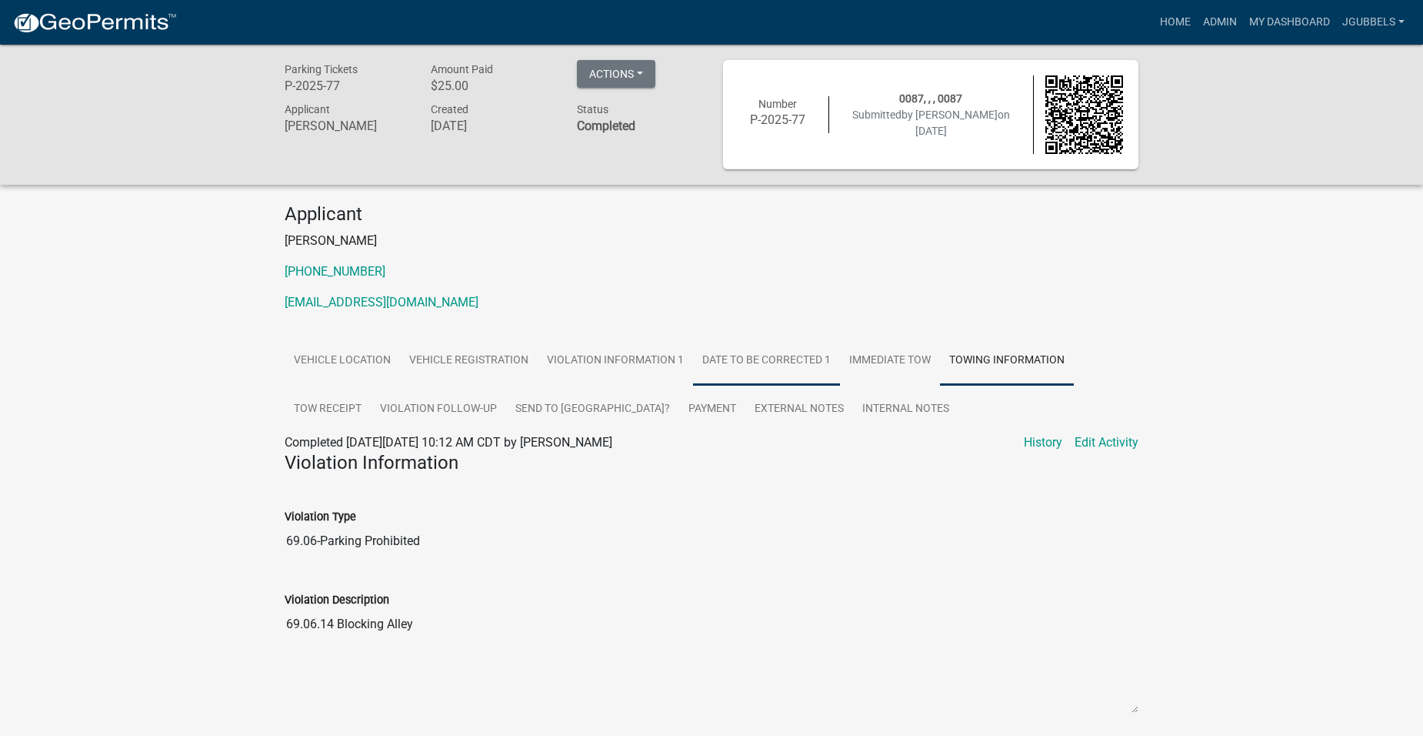
click at [771, 370] on link "Date To Be Corrected 1" at bounding box center [766, 360] width 147 height 49
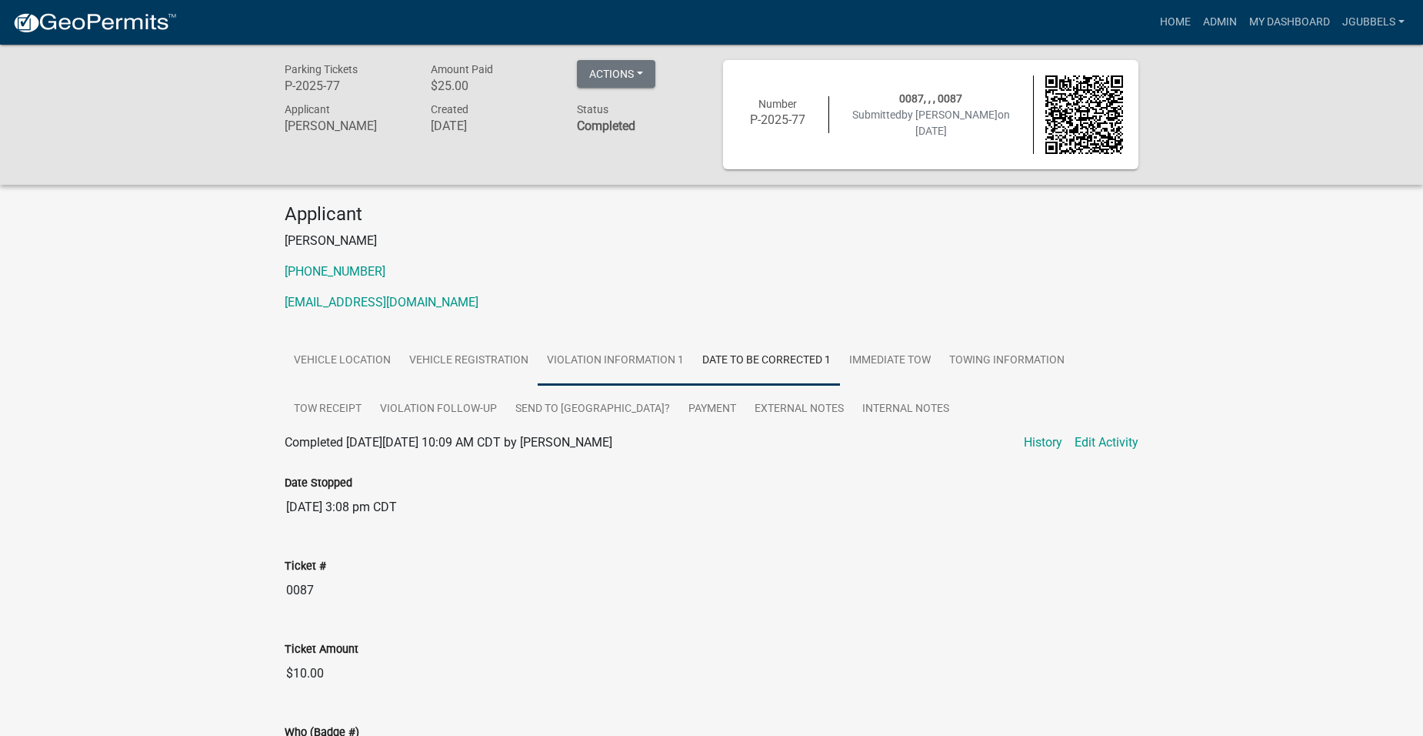
click at [600, 369] on link "Violation Information 1" at bounding box center [615, 360] width 155 height 49
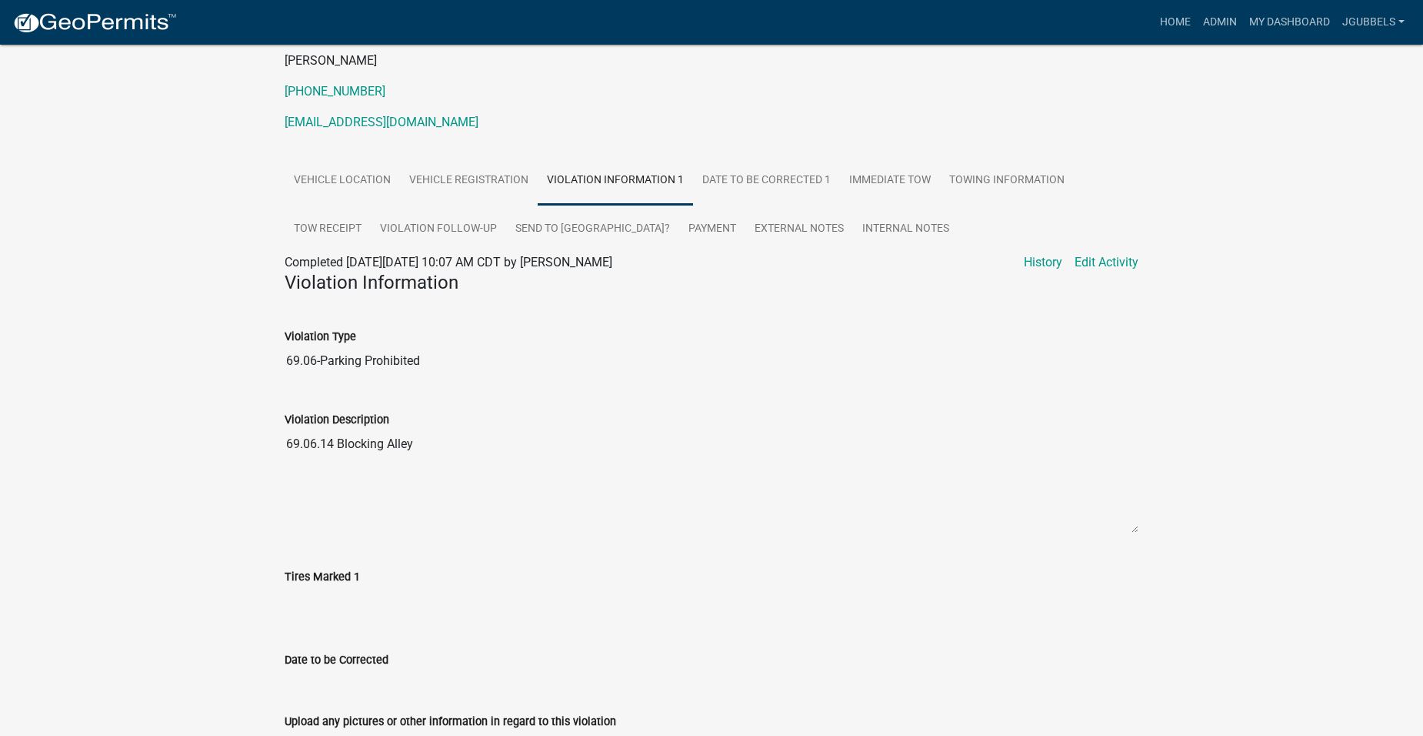
scroll to position [264, 0]
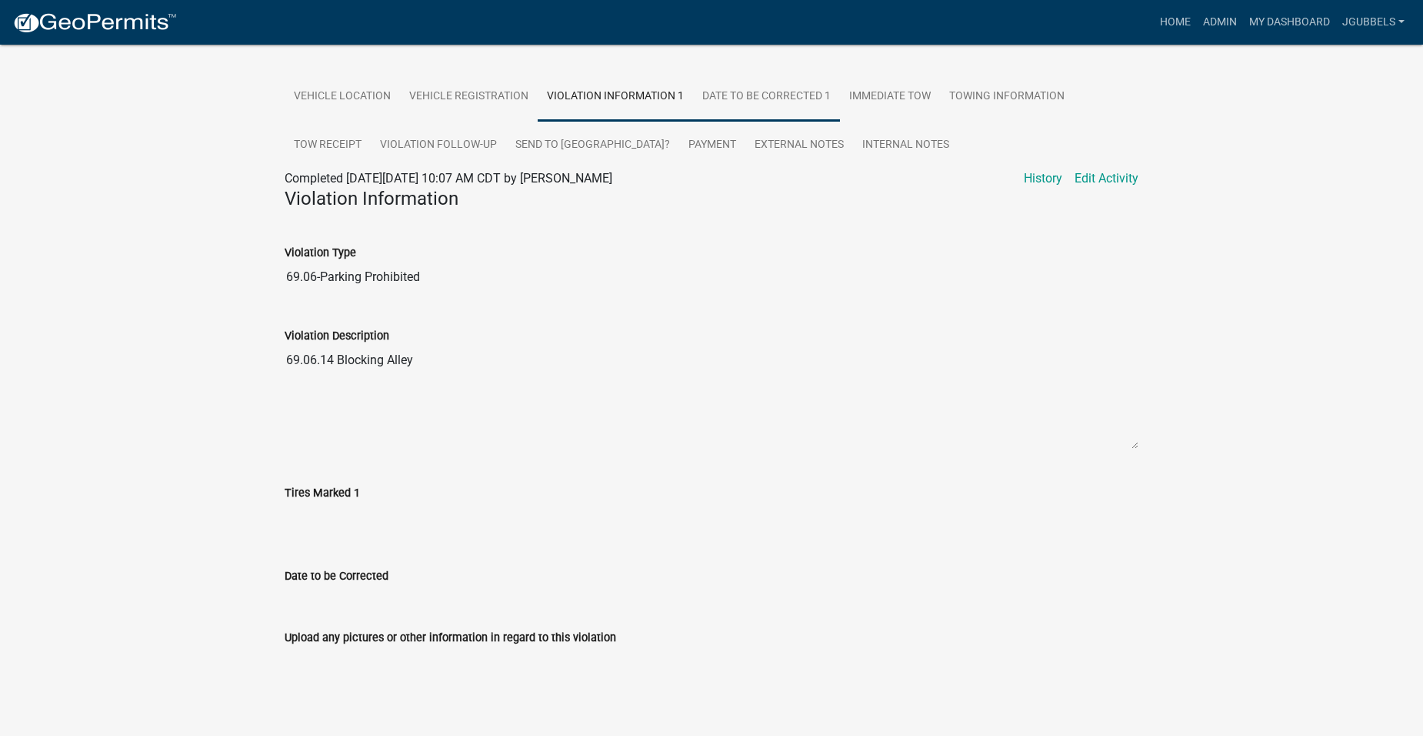
click at [773, 99] on link "Date To Be Corrected 1" at bounding box center [766, 96] width 147 height 49
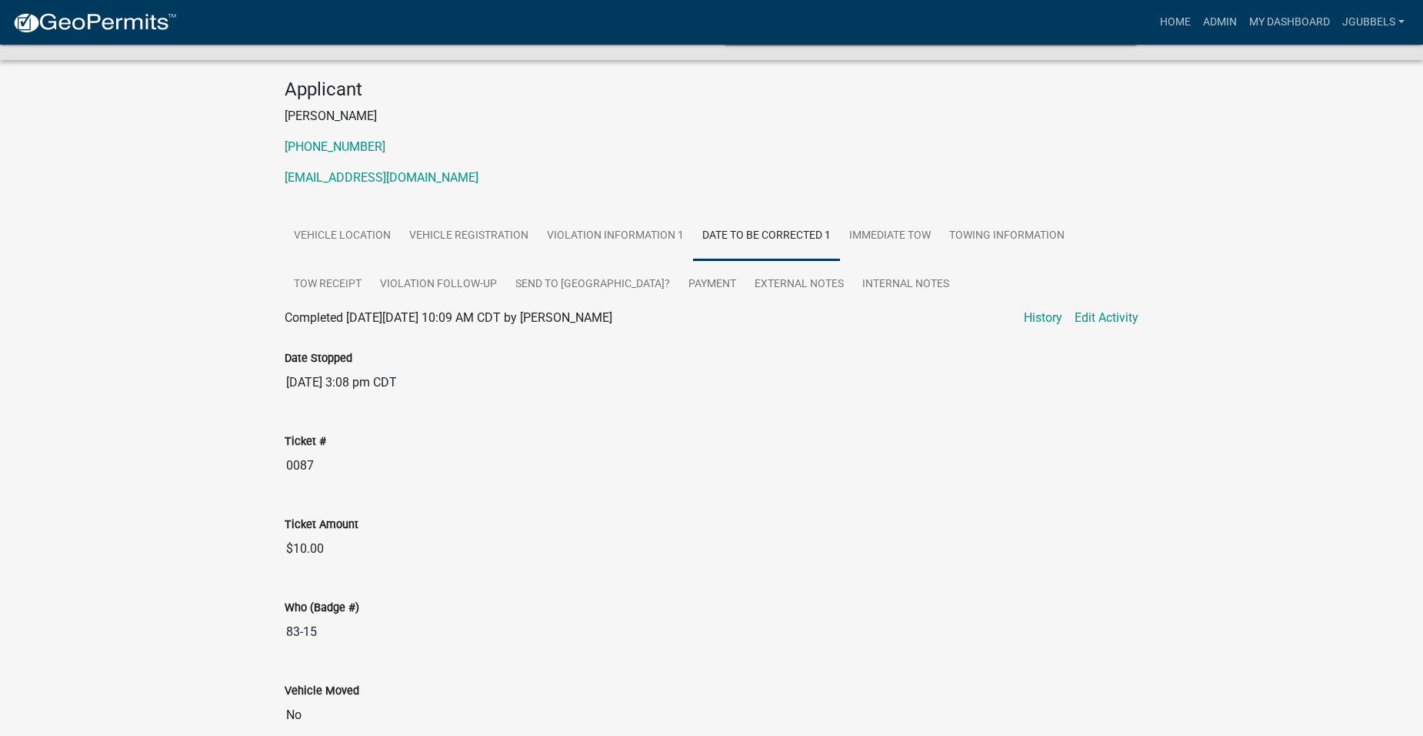
scroll to position [12, 0]
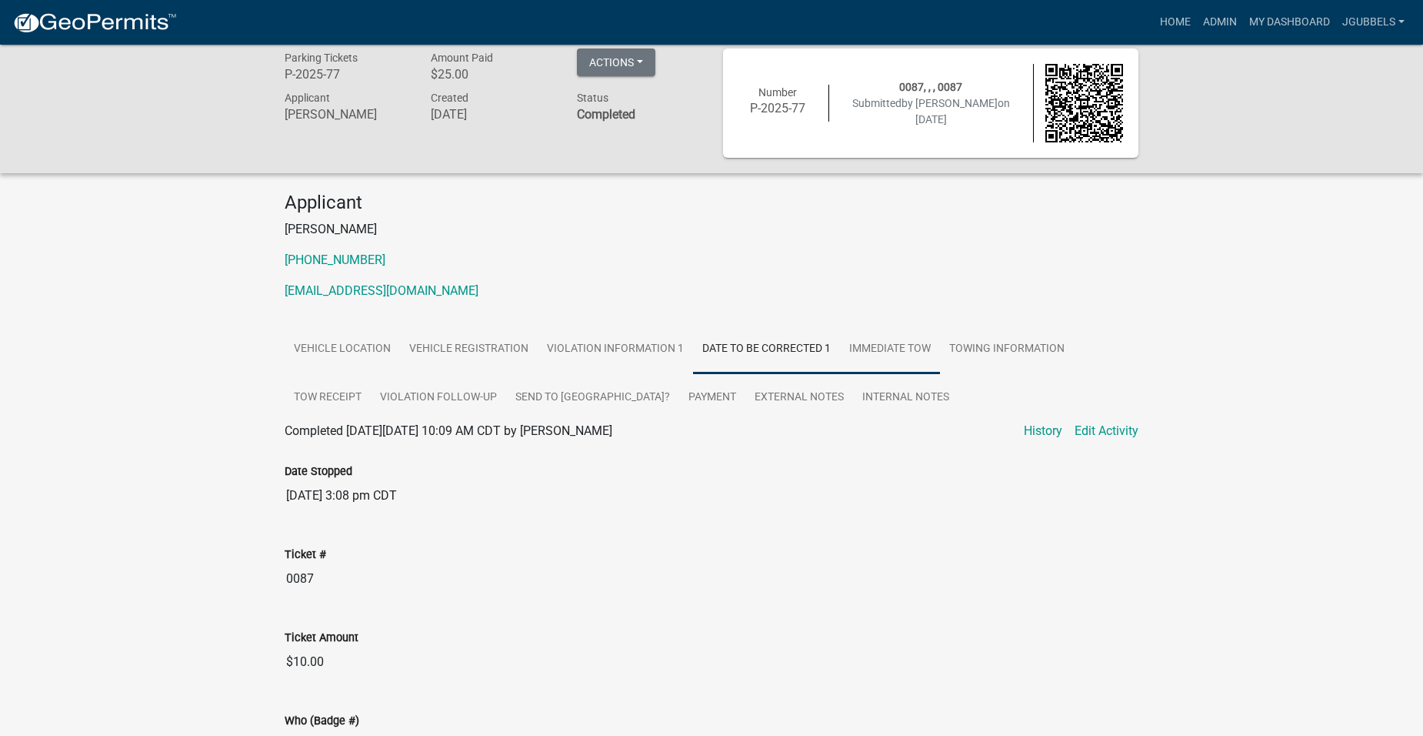
click at [848, 352] on link "Immediate Tow" at bounding box center [890, 349] width 100 height 49
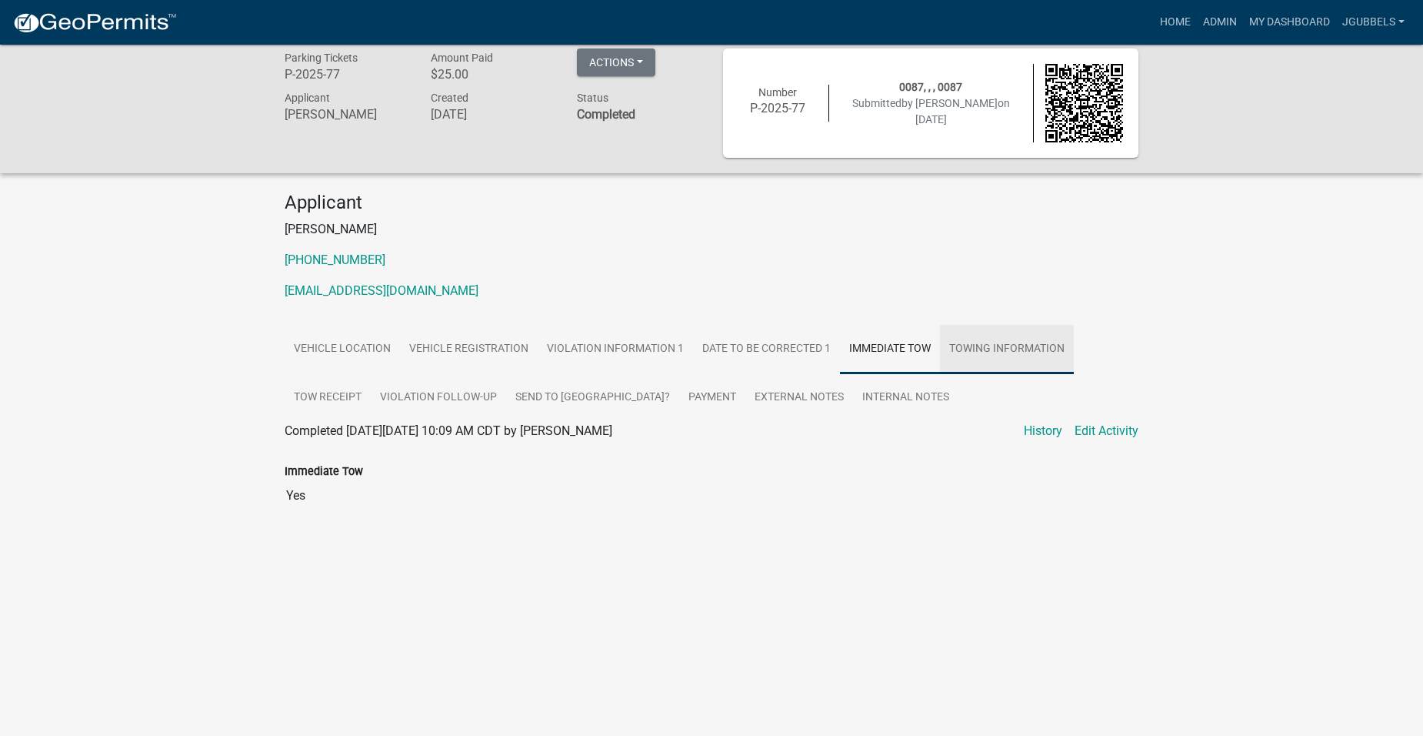
click at [1016, 332] on link "Towing Information" at bounding box center [1007, 349] width 134 height 49
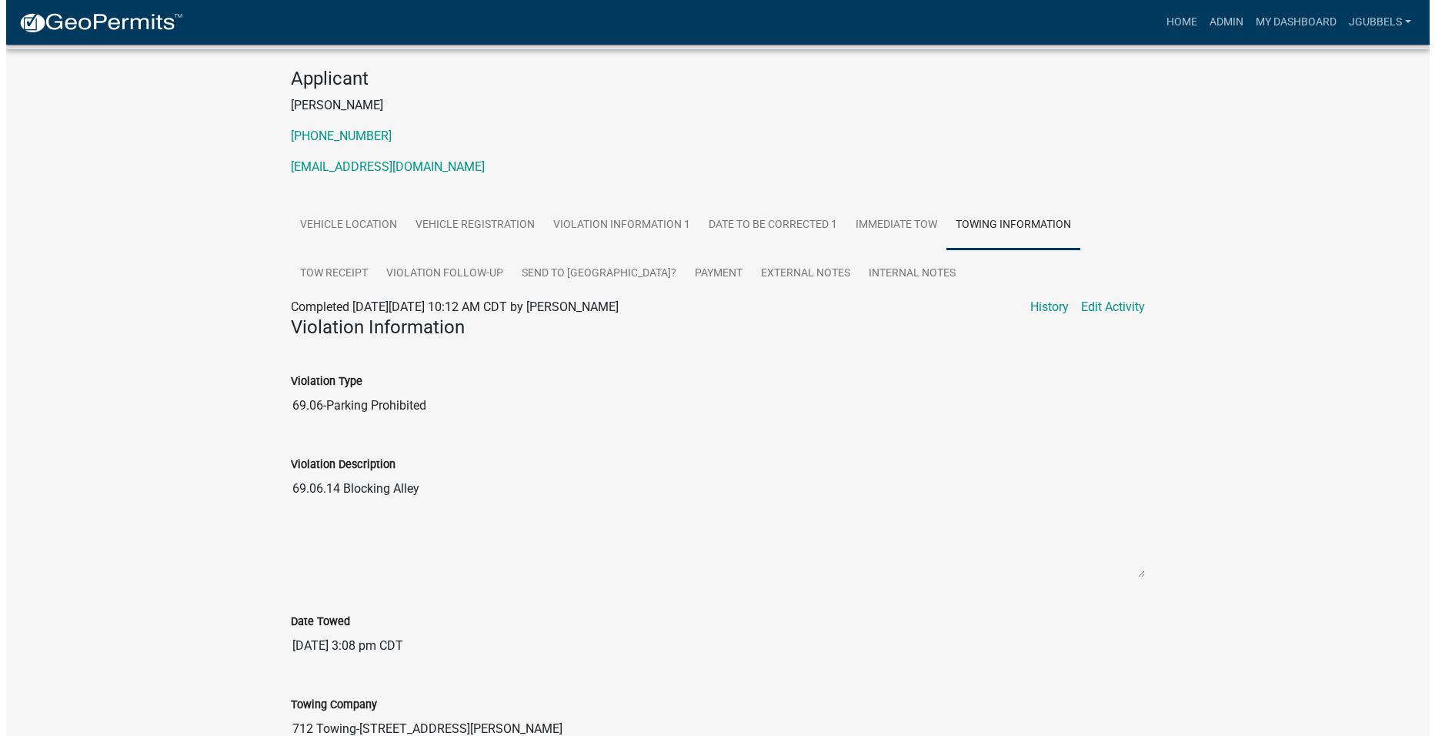
scroll to position [135, 0]
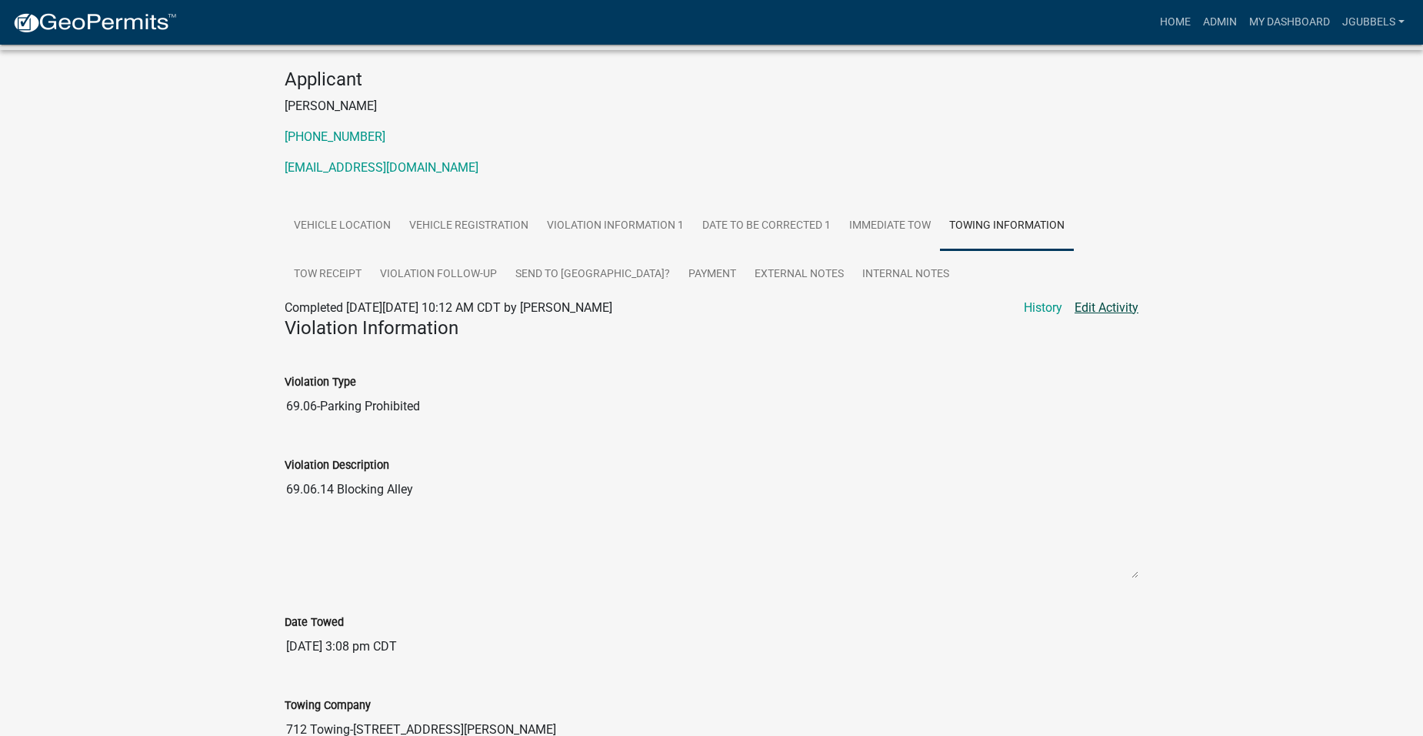
click at [1133, 308] on link "Edit Activity" at bounding box center [1107, 308] width 64 height 18
select select "e41f3fef-b0f6-47c7-8089-6155c7ea99cf"
select select "4d712faf-da68-4fce-8593-8358734038f3"
select select "48a692b8-104f-4075-9072-841642fea642"
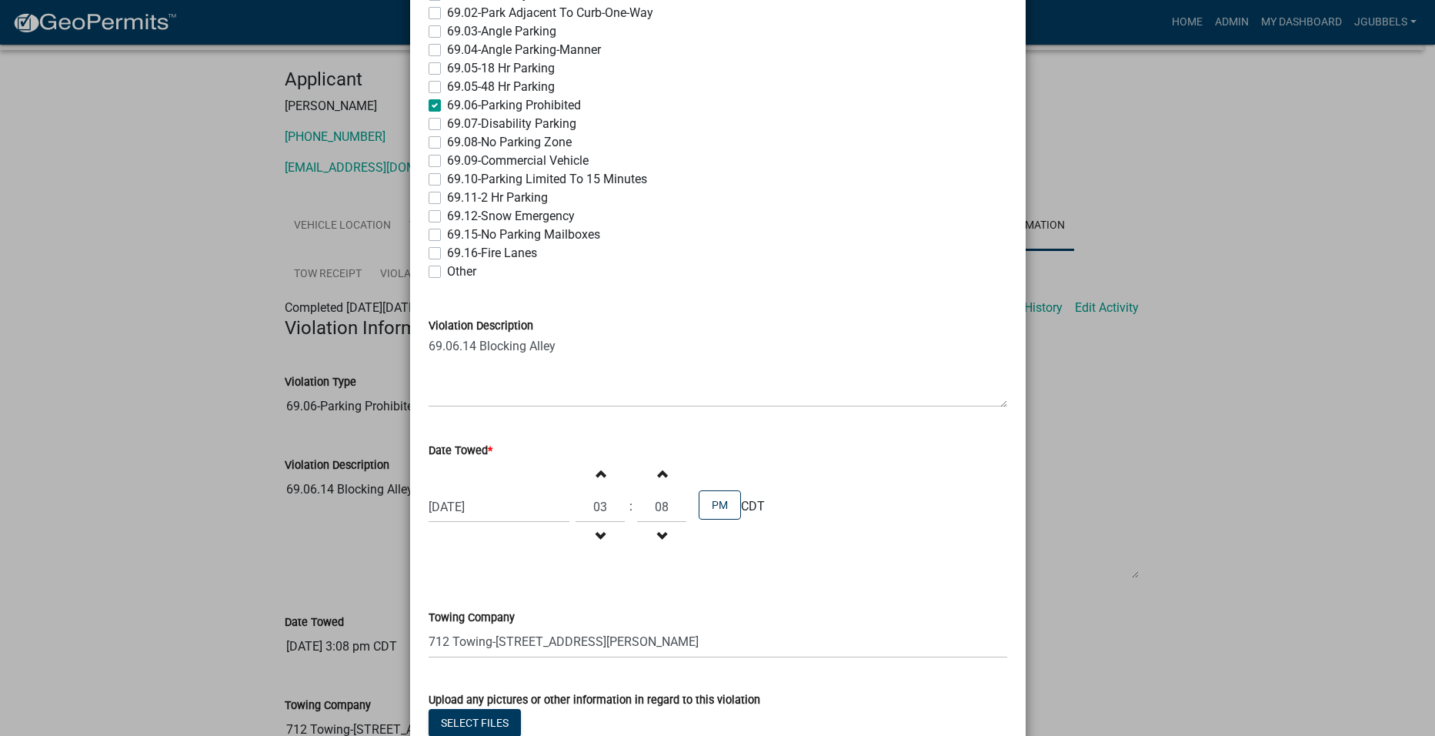
scroll to position [462, 0]
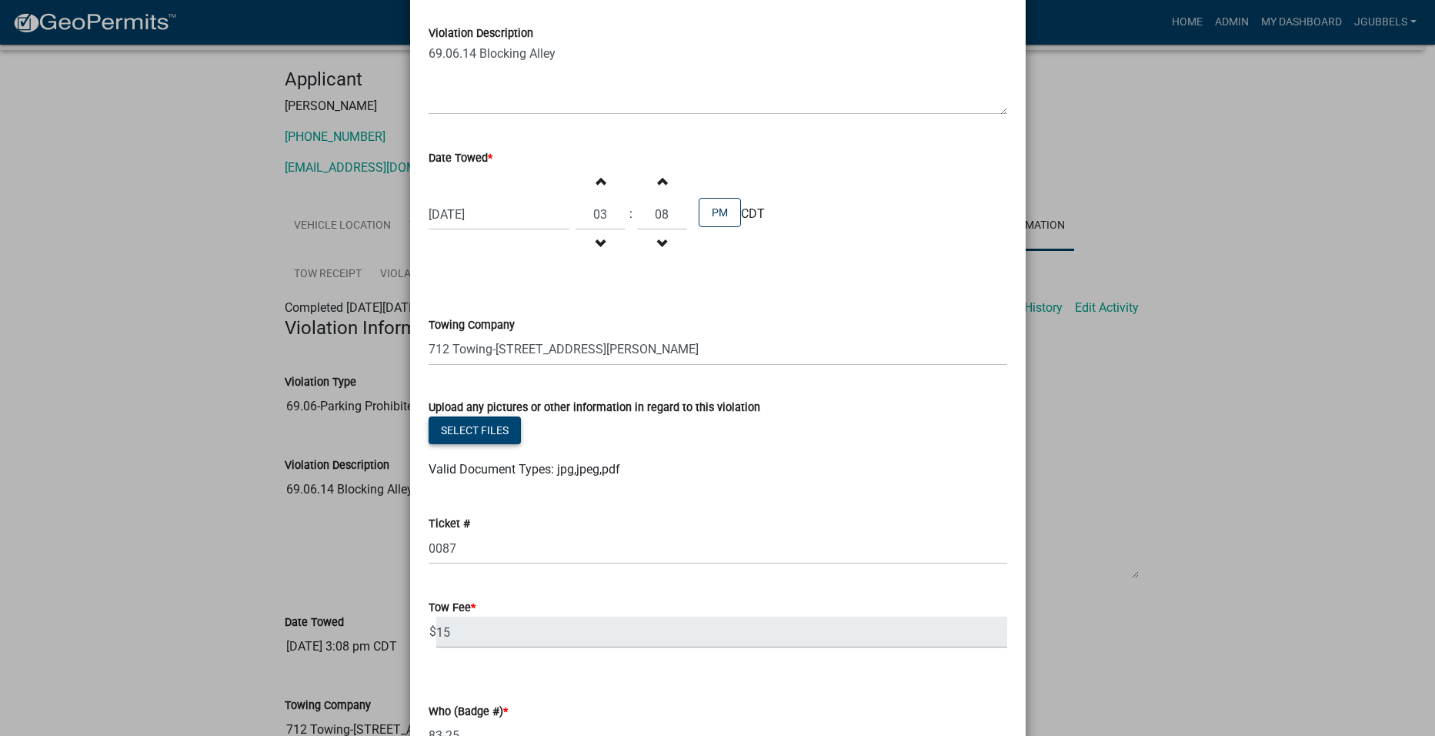
click at [476, 426] on button "Select files" at bounding box center [475, 430] width 92 height 28
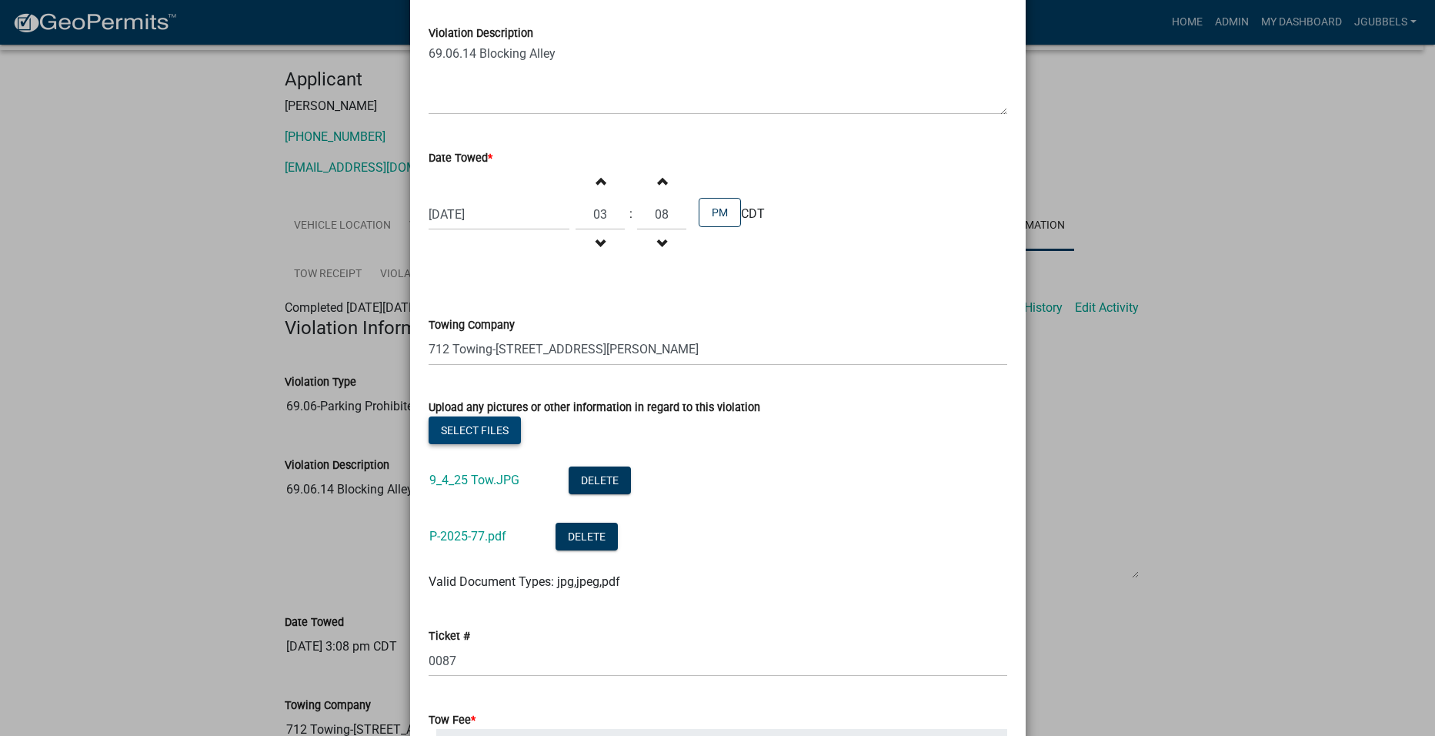
scroll to position [805, 0]
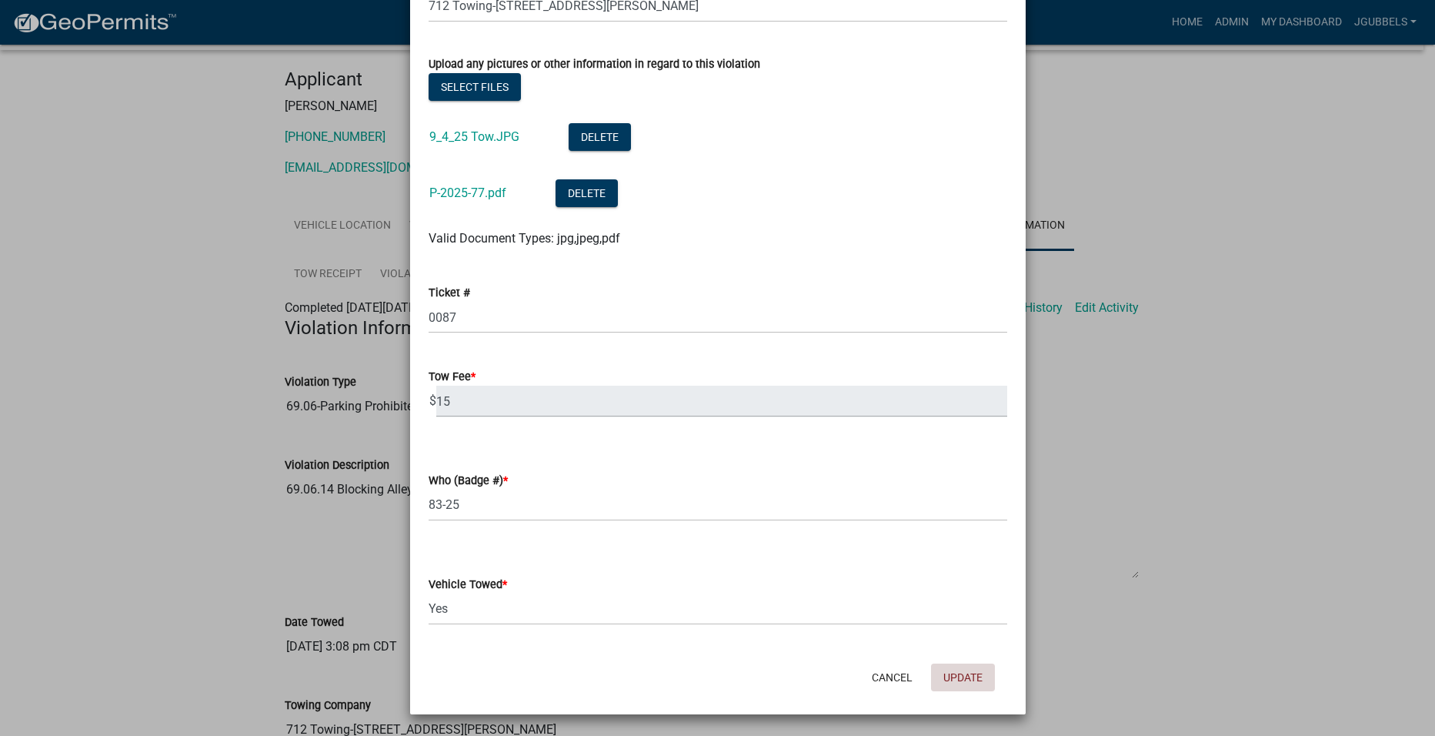
click at [962, 678] on button "Update" at bounding box center [963, 677] width 64 height 28
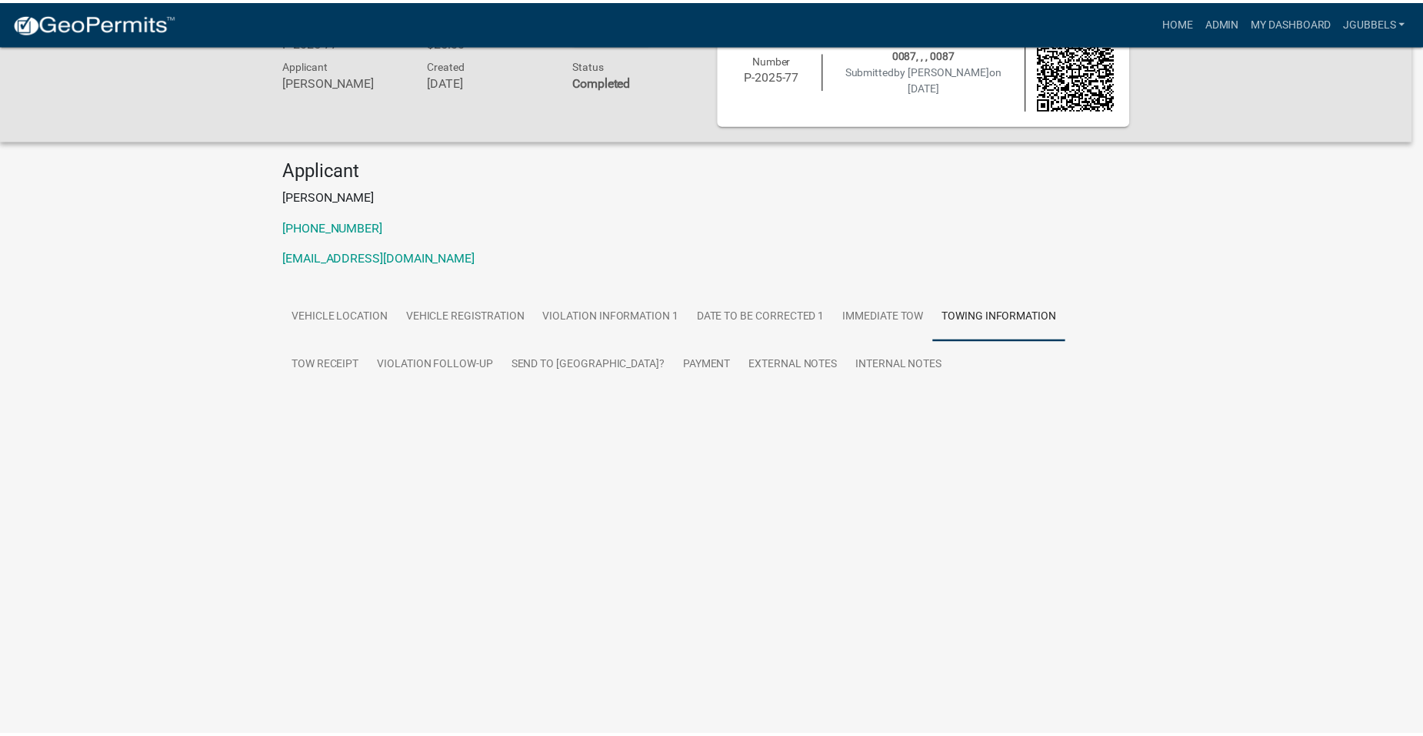
scroll to position [135, 0]
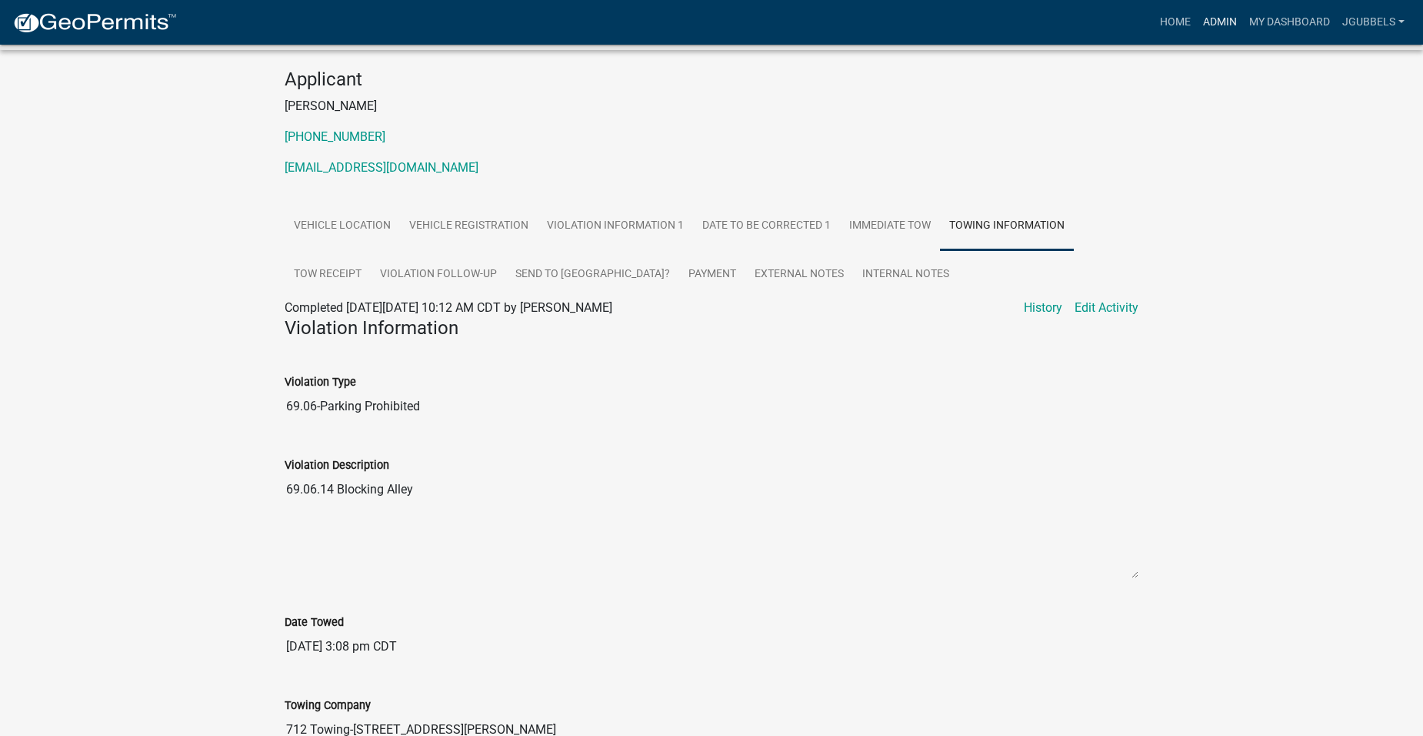
click at [1210, 24] on link "Admin" at bounding box center [1220, 22] width 46 height 29
